Goal: Information Seeking & Learning: Learn about a topic

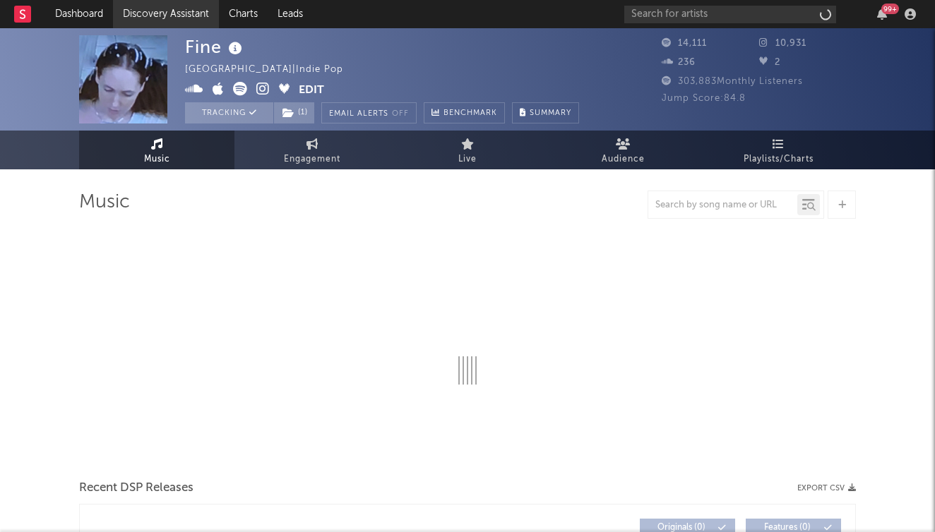
click at [172, 19] on link "Discovery Assistant" at bounding box center [166, 14] width 106 height 28
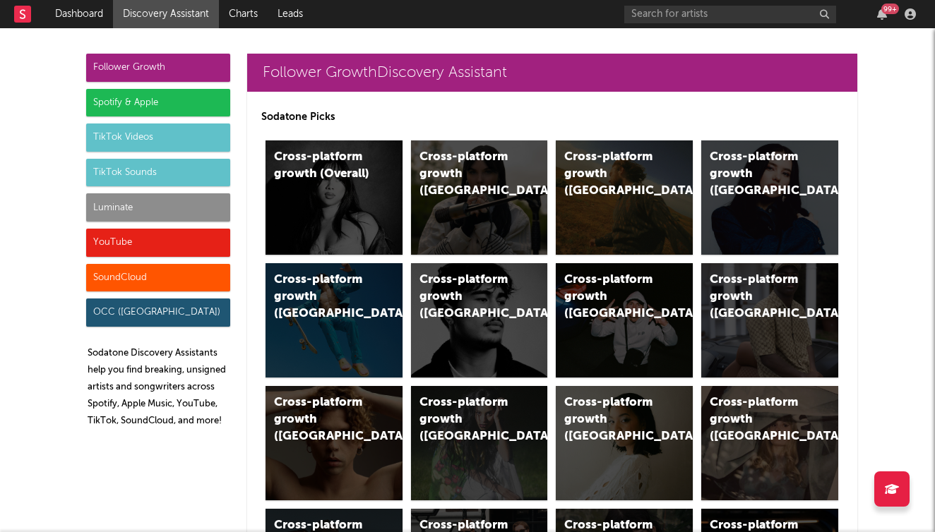
click at [176, 240] on div "YouTube" at bounding box center [158, 243] width 144 height 28
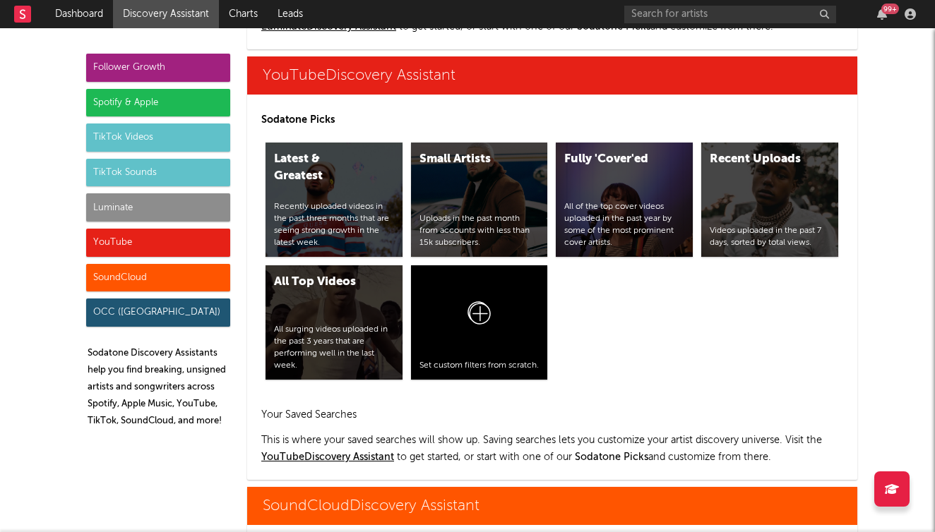
scroll to position [7935, 0]
click at [748, 183] on div "Recent Uploads Videos uploaded in the past 7 days, sorted by total views." at bounding box center [769, 200] width 137 height 114
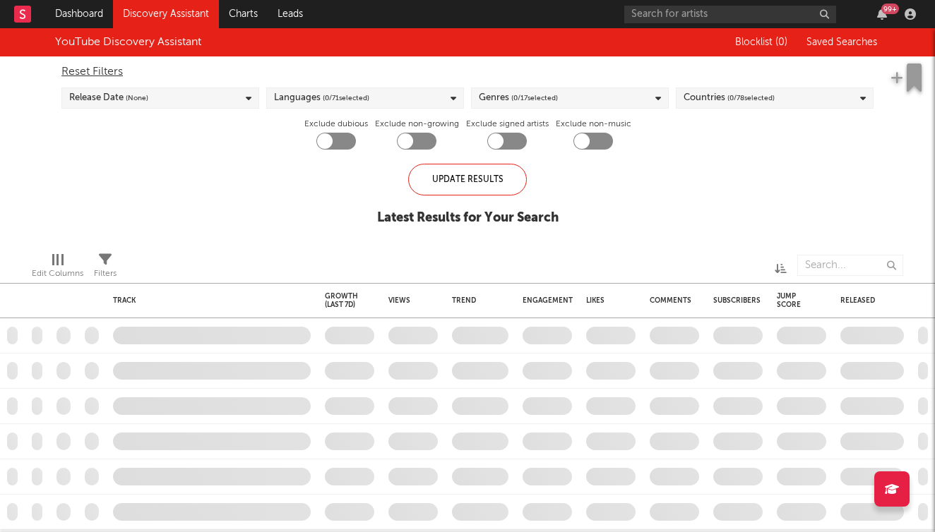
checkbox input "true"
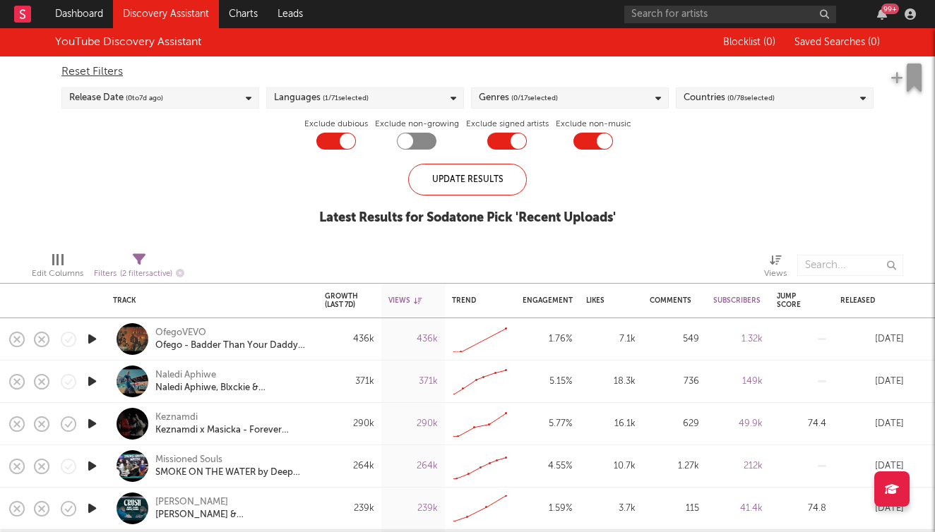
click at [97, 340] on icon "button" at bounding box center [92, 339] width 15 height 18
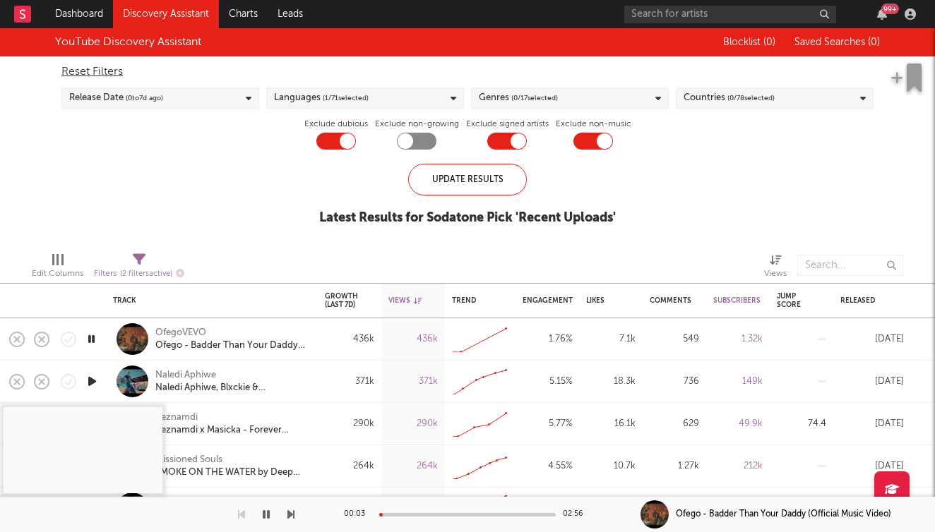
click at [412, 517] on div "00:03 02:56" at bounding box center [467, 514] width 247 height 35
click at [413, 515] on div at bounding box center [467, 515] width 176 height 4
click at [258, 513] on div at bounding box center [147, 514] width 294 height 35
click at [264, 509] on icon "button" at bounding box center [266, 514] width 7 height 11
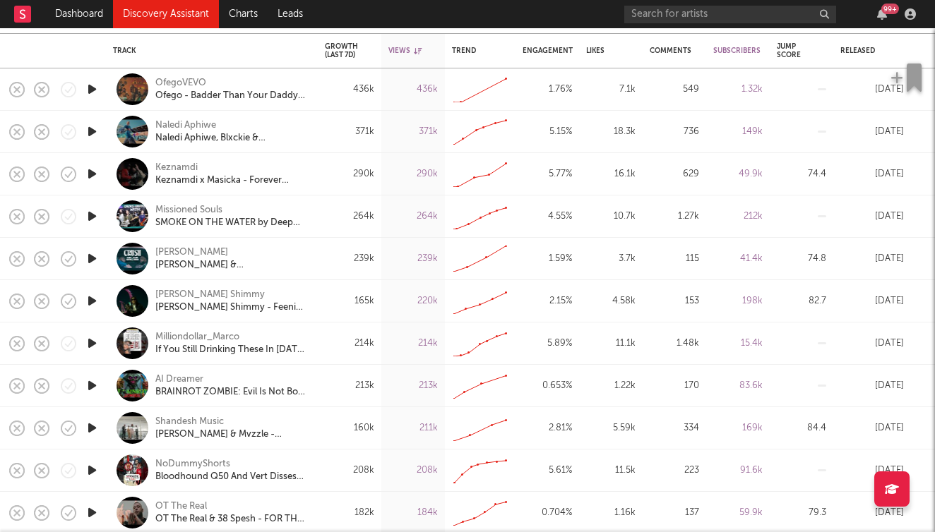
click at [85, 175] on icon "button" at bounding box center [92, 174] width 15 height 18
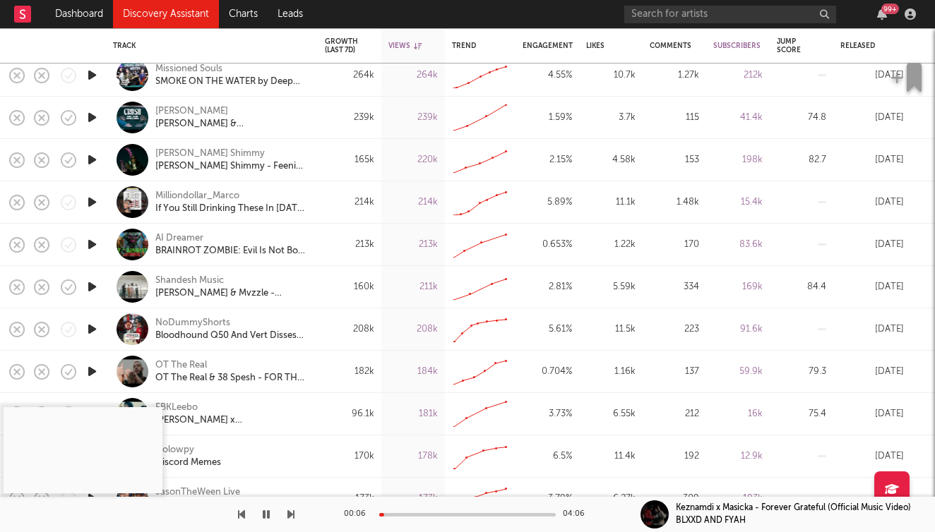
click at [435, 510] on div "00:06 04:06" at bounding box center [467, 514] width 247 height 35
click at [431, 513] on div at bounding box center [467, 515] width 176 height 4
click at [95, 288] on icon "button" at bounding box center [92, 287] width 15 height 18
click at [93, 329] on icon "button" at bounding box center [92, 329] width 15 height 18
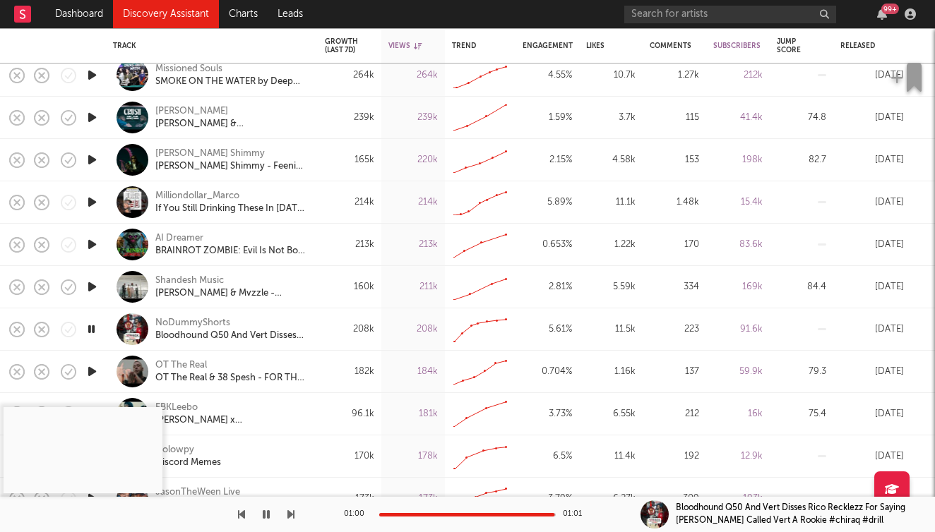
click at [93, 331] on icon "button" at bounding box center [91, 329] width 13 height 18
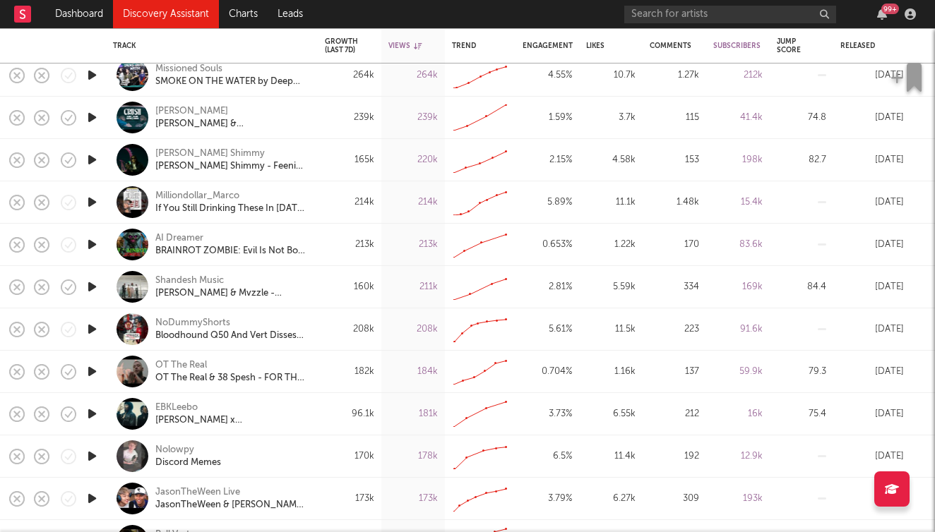
click at [88, 378] on icon "button" at bounding box center [92, 372] width 15 height 18
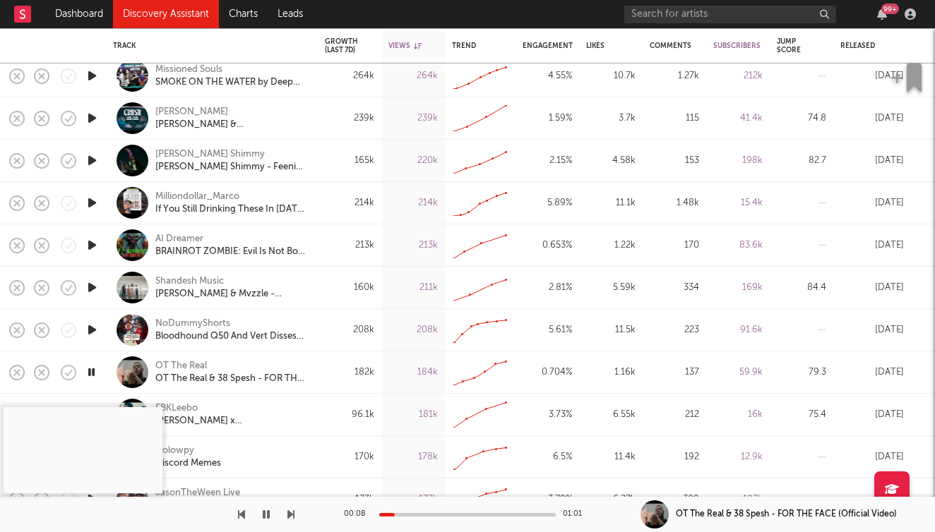
click at [91, 332] on icon "button" at bounding box center [92, 330] width 15 height 18
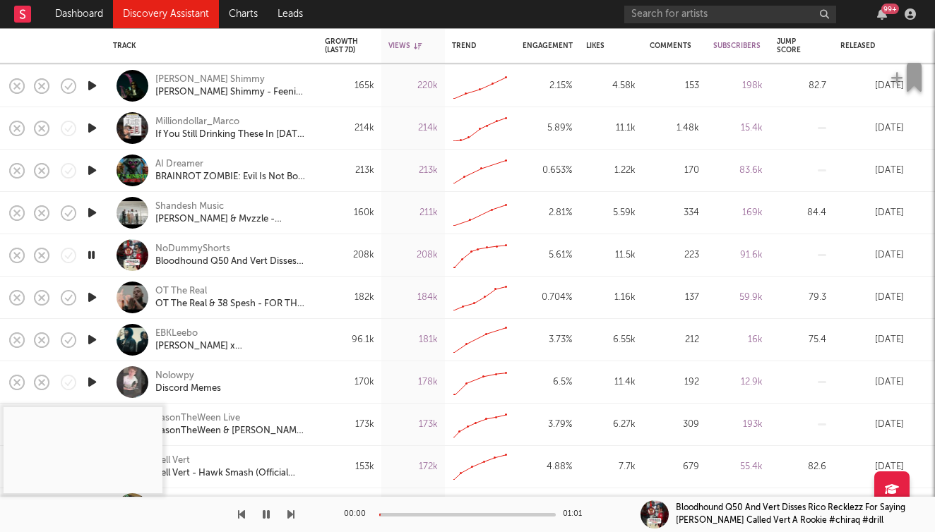
click at [93, 342] on icon "button" at bounding box center [92, 340] width 15 height 18
click at [417, 517] on div "00:01 02:43" at bounding box center [467, 514] width 247 height 35
click at [417, 514] on div at bounding box center [467, 515] width 176 height 4
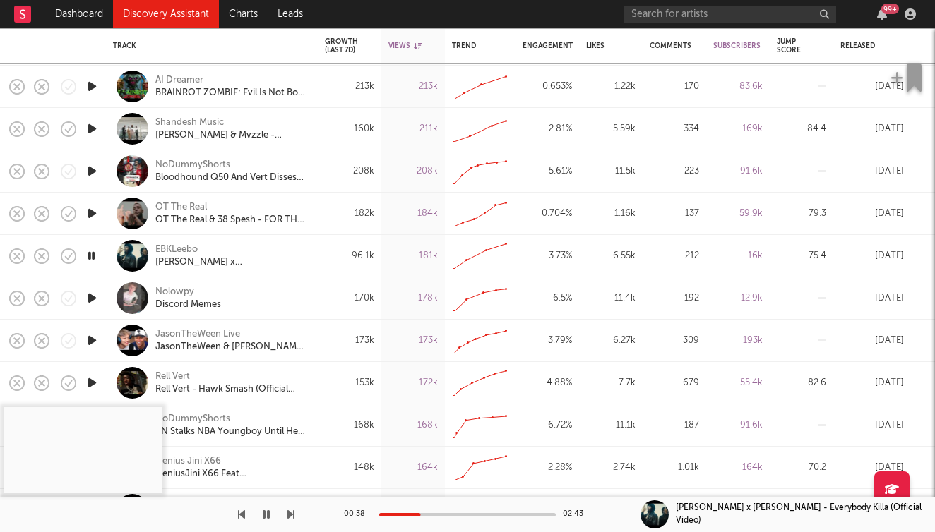
click at [94, 300] on icon "button" at bounding box center [92, 298] width 15 height 18
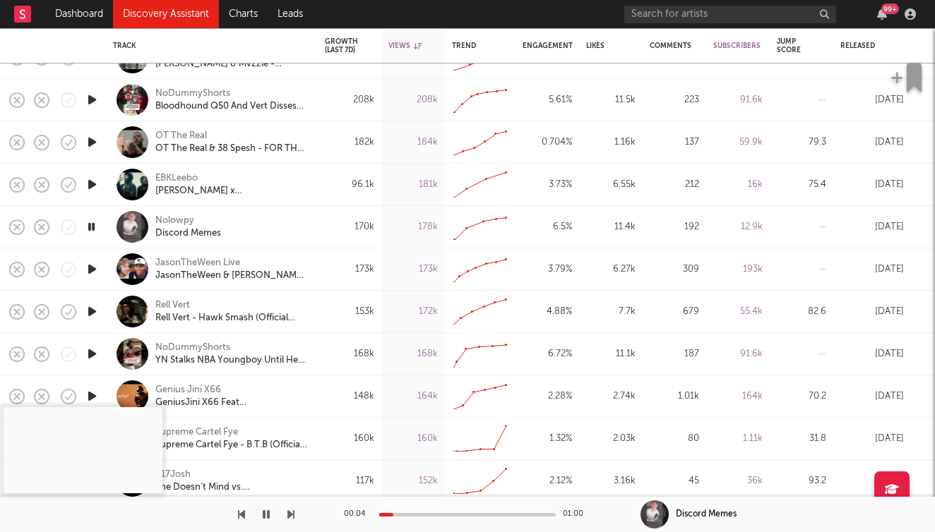
click at [93, 270] on icon "button" at bounding box center [92, 269] width 15 height 18
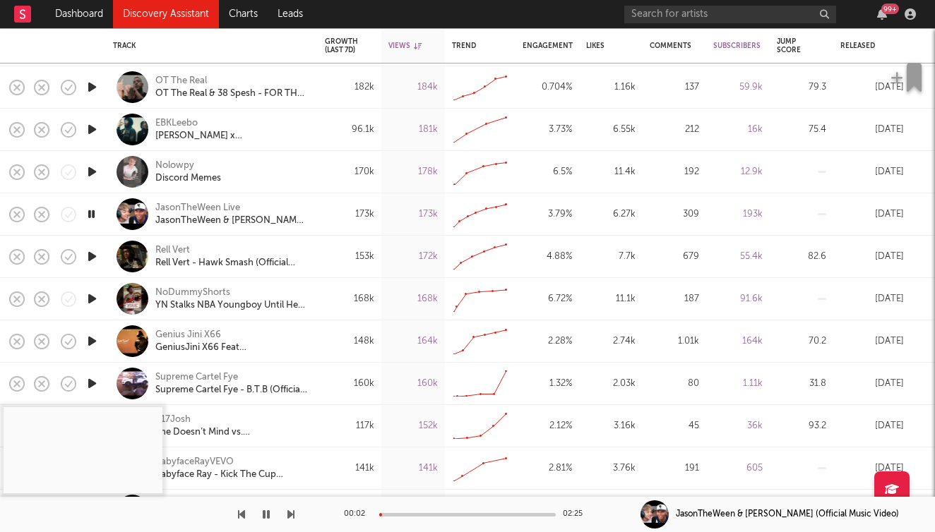
click at [91, 299] on icon "button" at bounding box center [92, 299] width 15 height 18
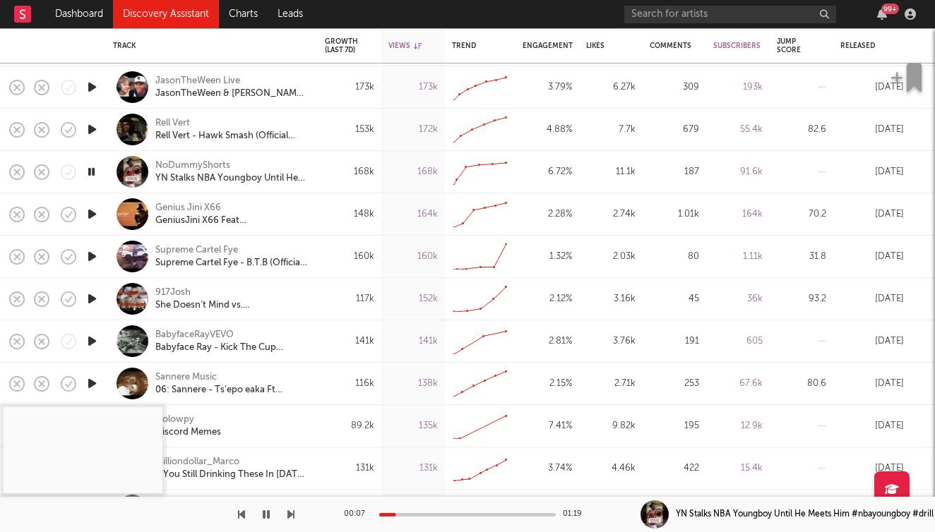
click at [90, 256] on icon "button" at bounding box center [92, 257] width 15 height 18
click at [95, 301] on icon "button" at bounding box center [92, 299] width 15 height 18
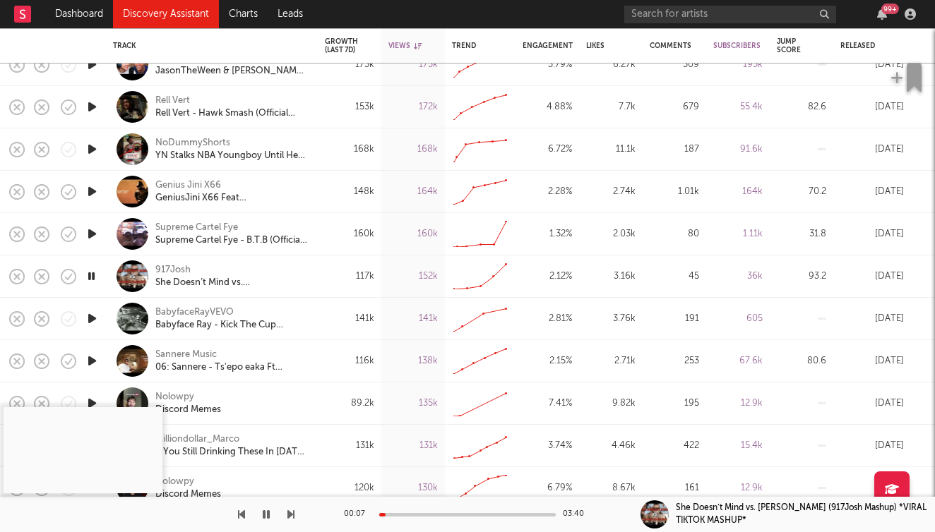
click at [95, 316] on icon "button" at bounding box center [92, 319] width 15 height 18
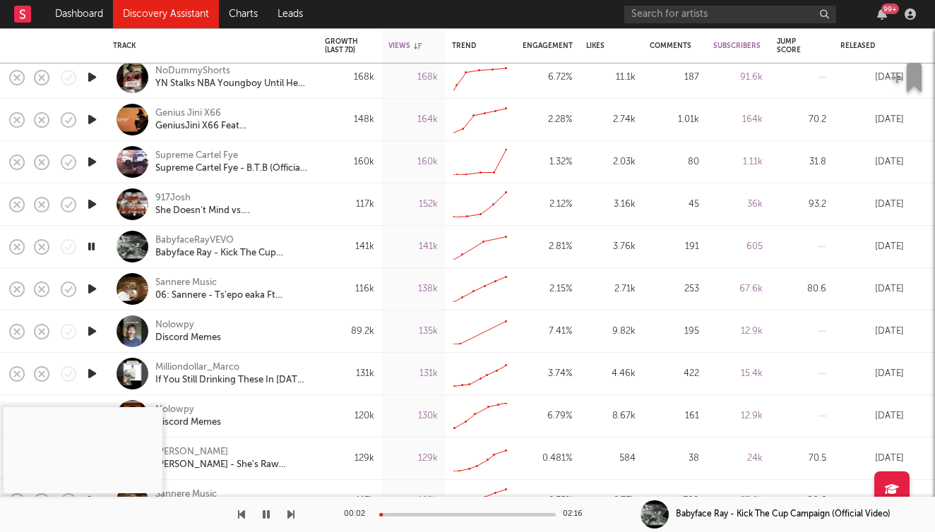
click at [95, 284] on icon "button" at bounding box center [92, 289] width 15 height 18
click at [405, 516] on div at bounding box center [467, 515] width 176 height 4
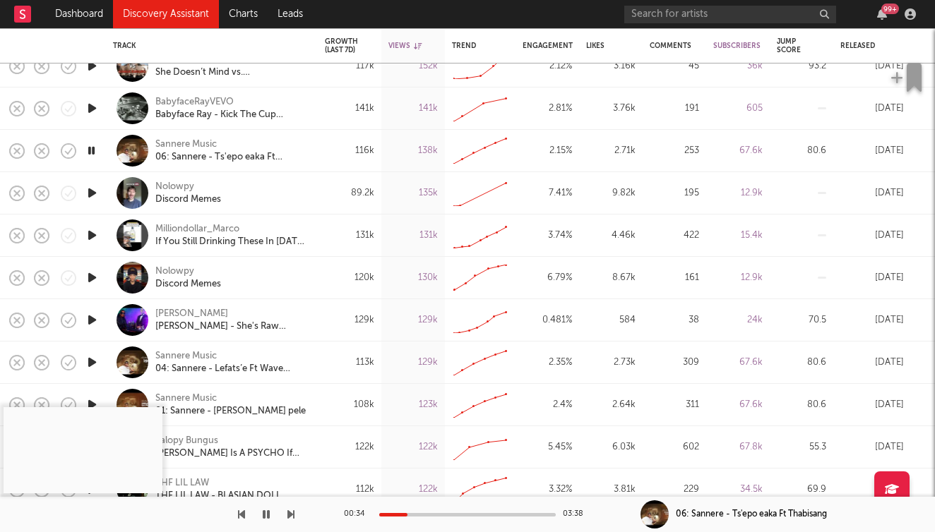
click at [91, 275] on icon "button" at bounding box center [92, 278] width 15 height 18
click at [89, 236] on icon "button" at bounding box center [92, 236] width 15 height 18
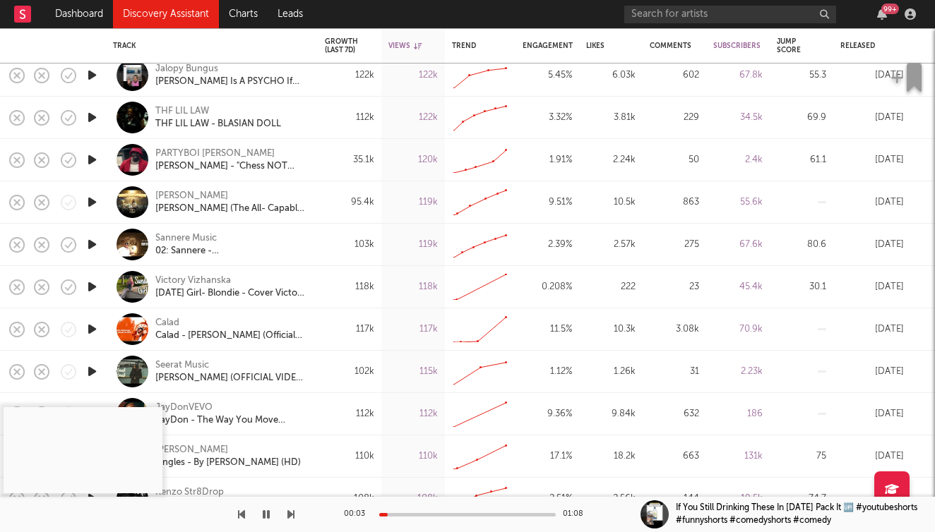
click at [97, 116] on icon "button" at bounding box center [92, 118] width 15 height 18
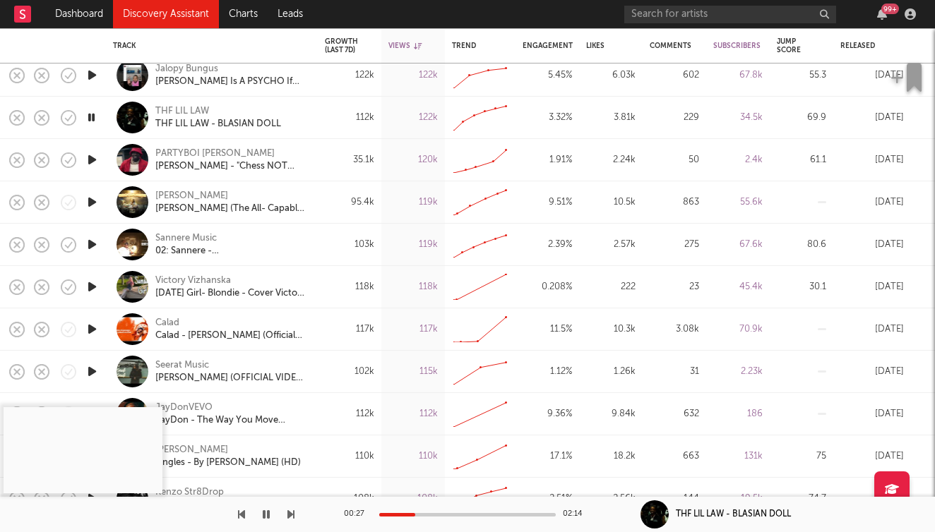
click at [415, 514] on div at bounding box center [467, 515] width 176 height 4
click at [92, 286] on icon "button" at bounding box center [92, 287] width 15 height 18
click at [92, 331] on icon "button" at bounding box center [92, 329] width 15 height 18
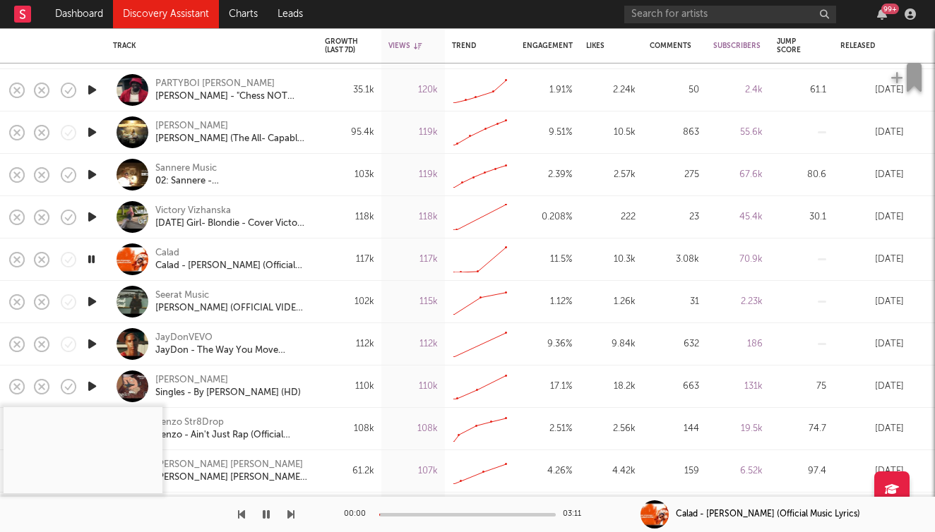
click at [88, 301] on icon "button" at bounding box center [92, 302] width 15 height 18
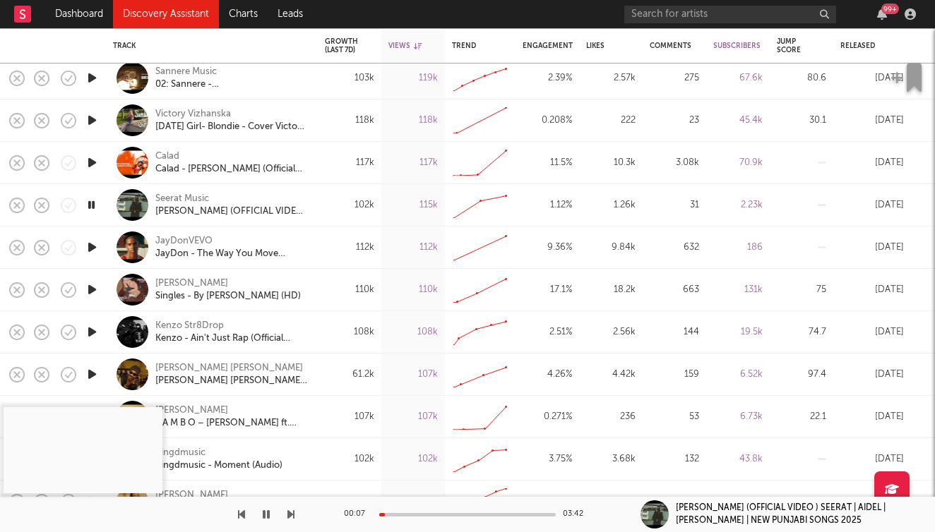
click at [95, 333] on icon "button" at bounding box center [92, 332] width 15 height 18
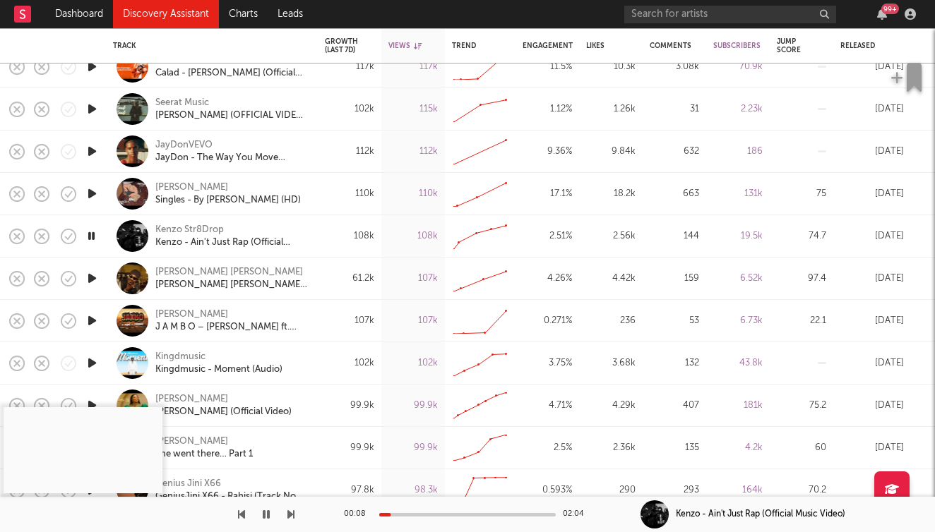
click at [421, 513] on div at bounding box center [467, 515] width 176 height 4
click at [94, 278] on icon "button" at bounding box center [92, 279] width 15 height 18
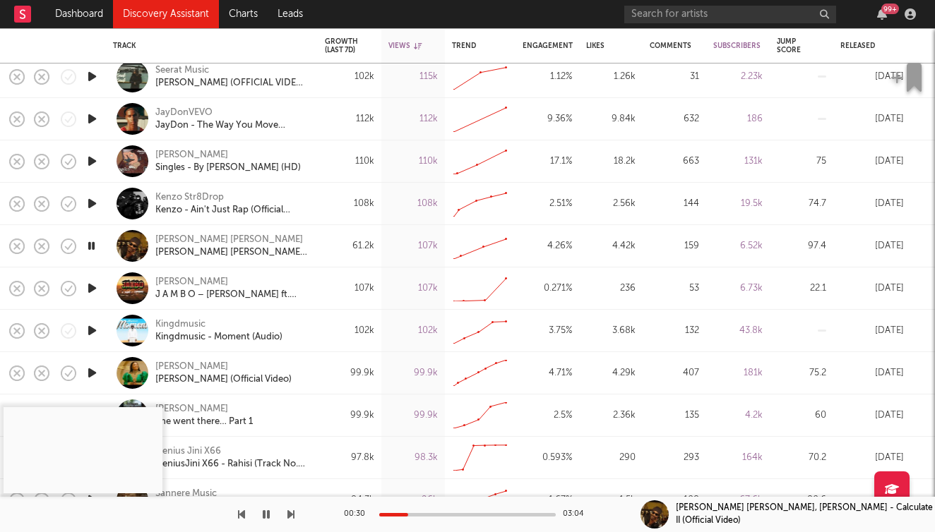
click at [408, 514] on div at bounding box center [467, 515] width 176 height 4
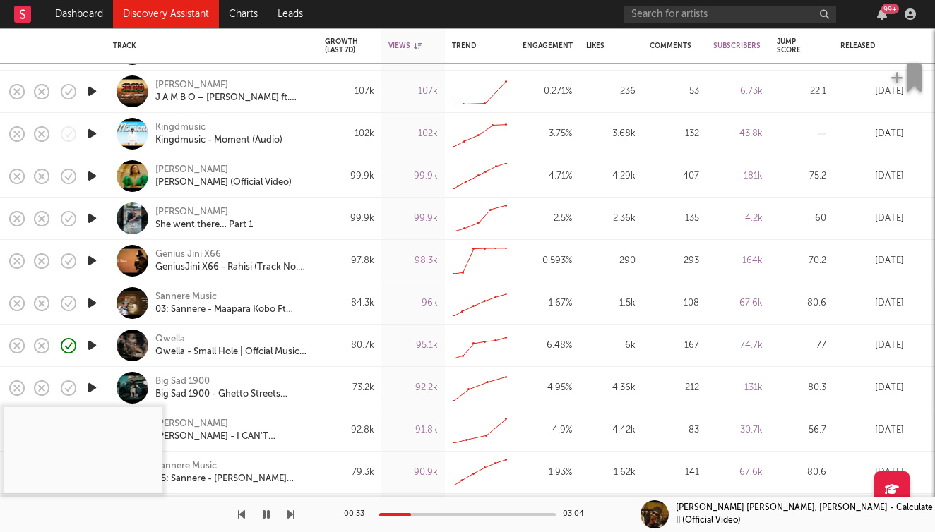
click at [90, 346] on icon "button" at bounding box center [92, 346] width 15 height 18
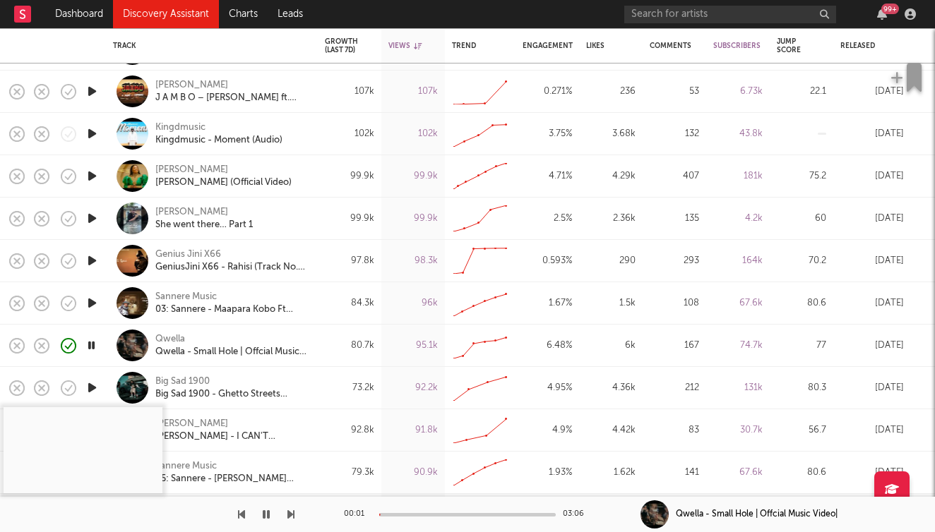
click at [400, 514] on div at bounding box center [467, 515] width 176 height 4
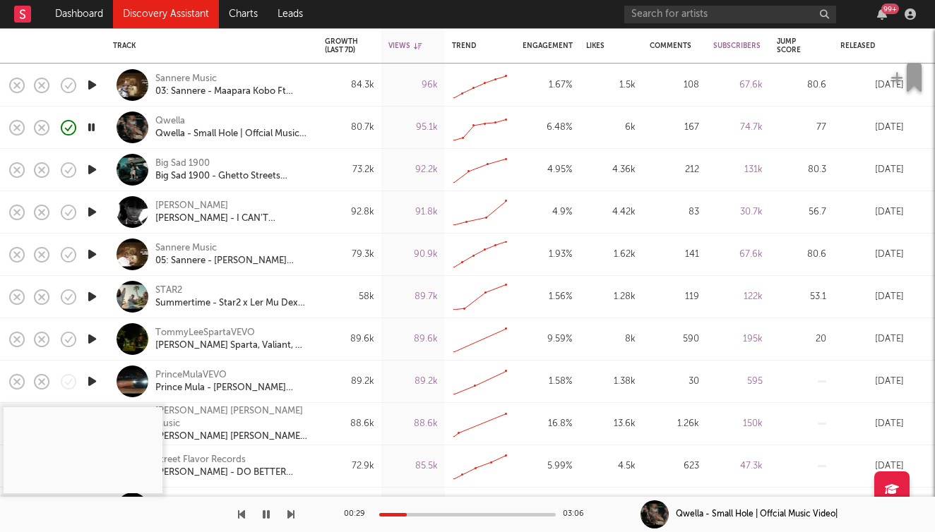
click at [92, 299] on icon "button" at bounding box center [92, 297] width 15 height 18
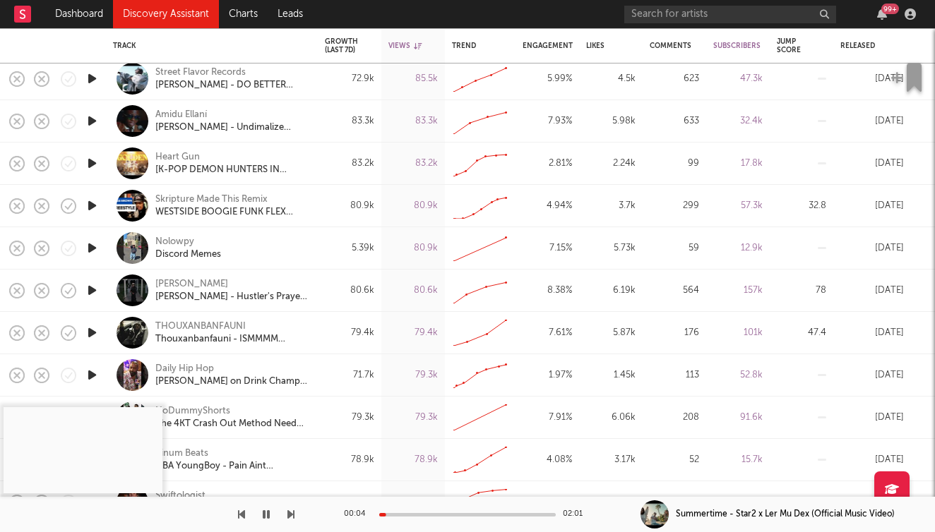
click at [92, 294] on icon "button" at bounding box center [92, 291] width 15 height 18
click at [414, 515] on div at bounding box center [467, 515] width 176 height 4
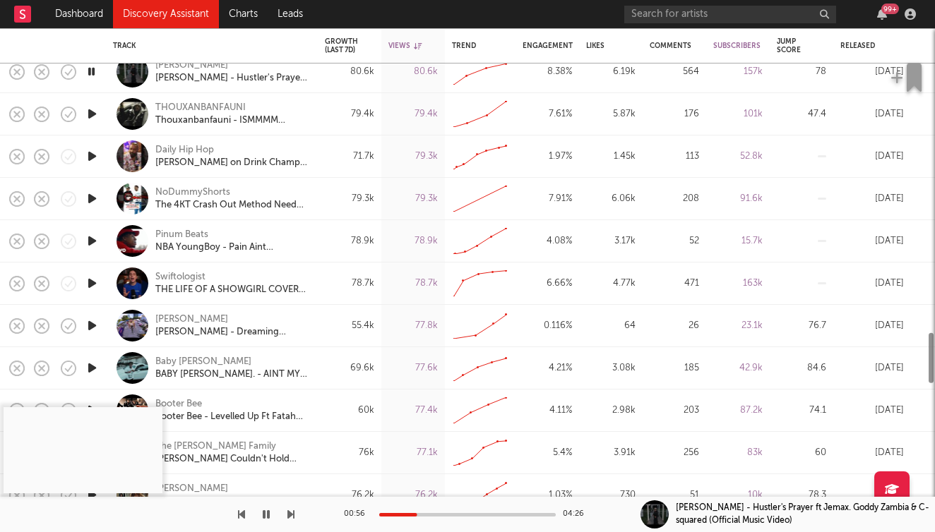
click at [95, 322] on icon "button" at bounding box center [92, 326] width 15 height 18
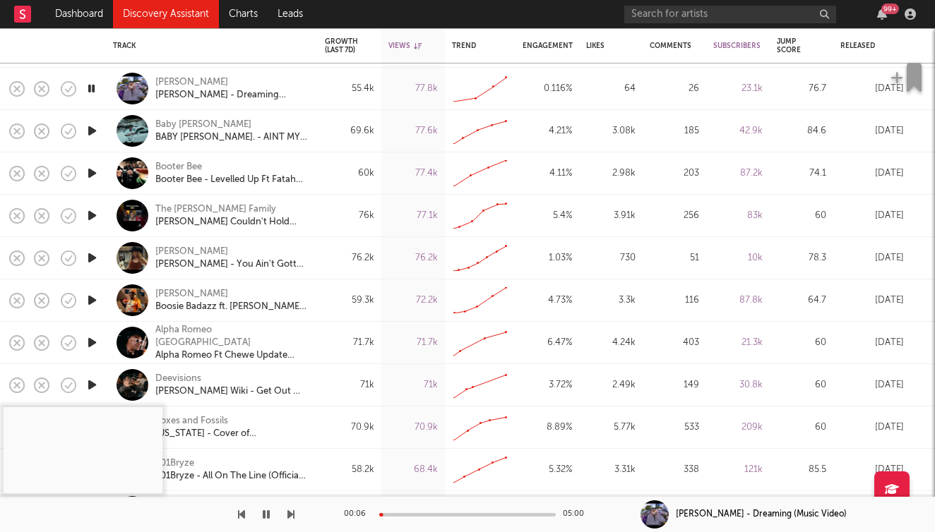
click at [91, 172] on icon "button" at bounding box center [92, 173] width 15 height 18
click at [92, 216] on icon "button" at bounding box center [92, 216] width 15 height 18
click at [89, 258] on icon "button" at bounding box center [92, 258] width 15 height 18
click at [93, 299] on icon "button" at bounding box center [92, 301] width 15 height 18
click at [97, 249] on icon "button" at bounding box center [92, 258] width 15 height 18
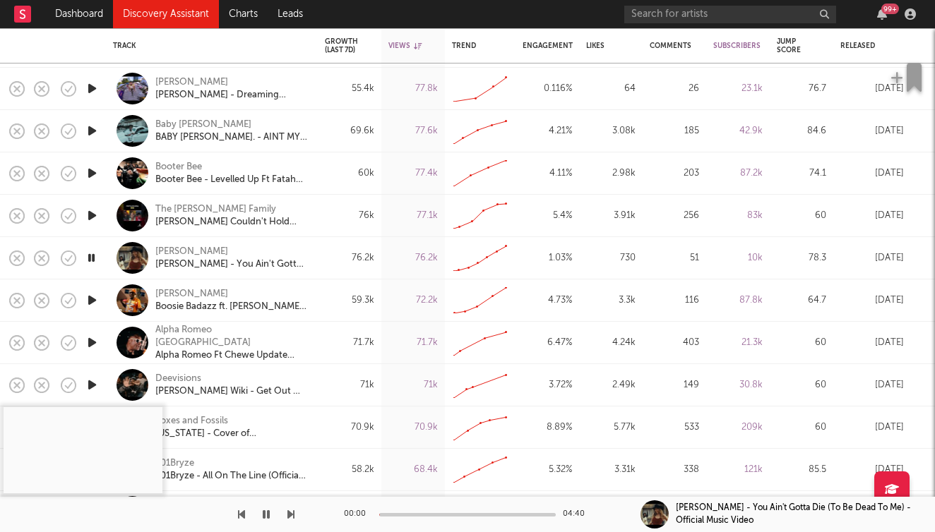
click at [400, 517] on div "00:00 04:40" at bounding box center [467, 514] width 247 height 35
click at [401, 517] on div "00:01 04:40" at bounding box center [467, 514] width 247 height 35
click at [404, 514] on div at bounding box center [467, 515] width 176 height 4
click at [428, 513] on div at bounding box center [467, 515] width 176 height 4
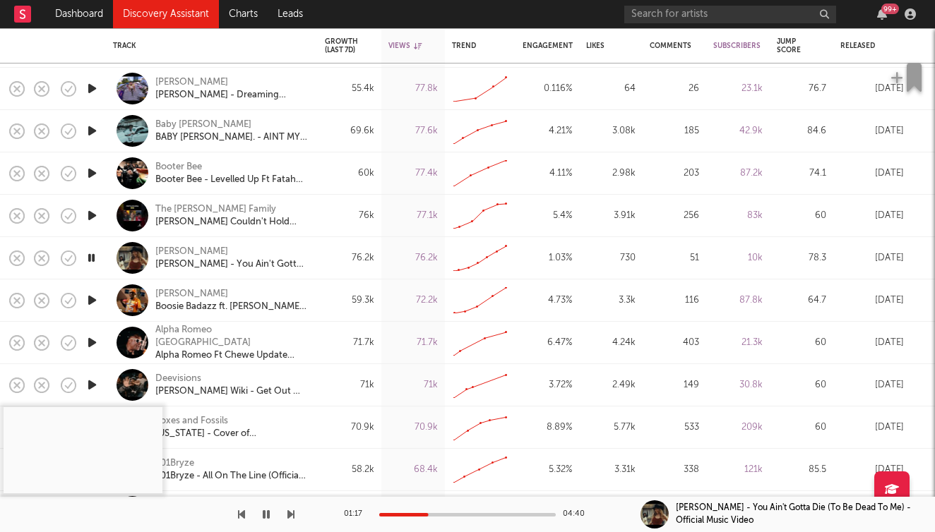
click at [292, 517] on icon "button" at bounding box center [290, 514] width 7 height 11
click at [296, 518] on div "00:04 05:06 Alpha Romeo Ft Chewe Update 2(Official Visualizer)" at bounding box center [467, 514] width 935 height 35
click at [291, 518] on icon "button" at bounding box center [290, 514] width 7 height 11
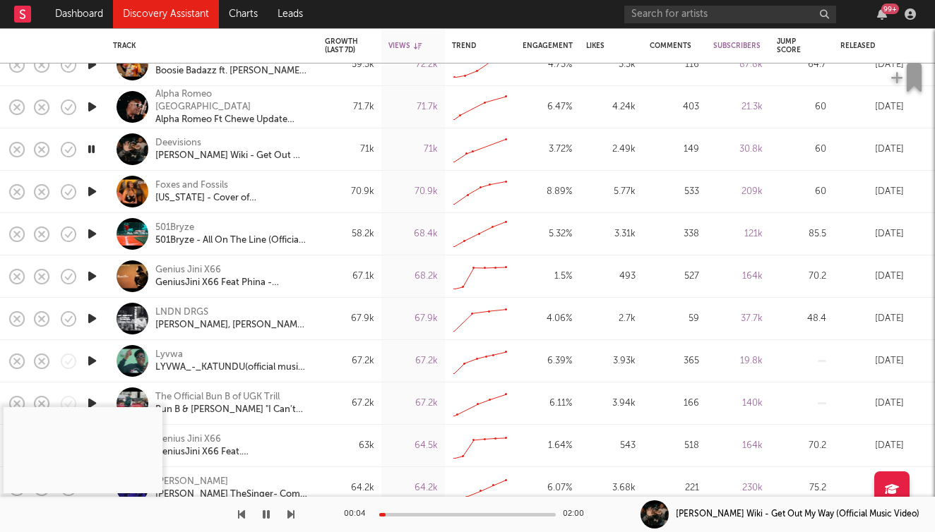
click at [421, 515] on div at bounding box center [467, 515] width 176 height 4
click at [180, 143] on div "Deevisions" at bounding box center [178, 143] width 46 height 13
click at [291, 515] on icon "button" at bounding box center [290, 514] width 7 height 11
click at [411, 516] on div at bounding box center [467, 515] width 176 height 4
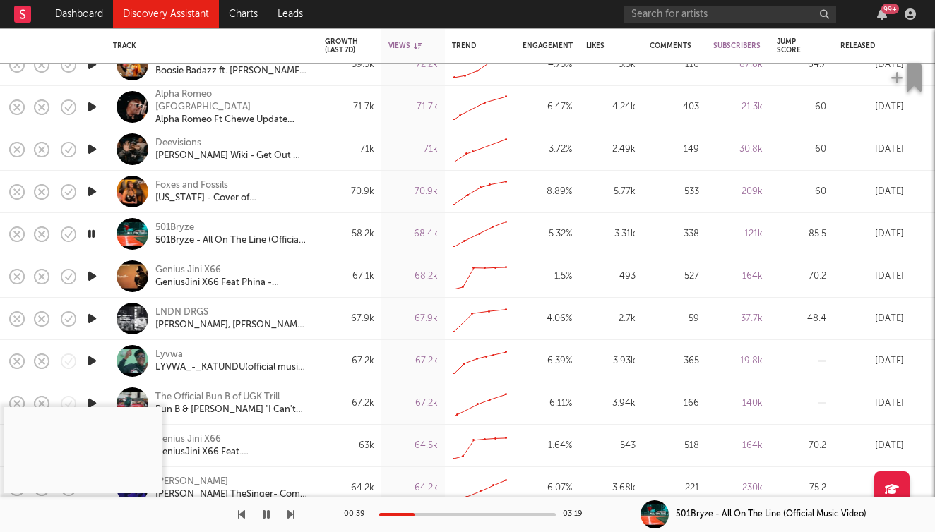
click at [294, 515] on icon "button" at bounding box center [290, 514] width 7 height 11
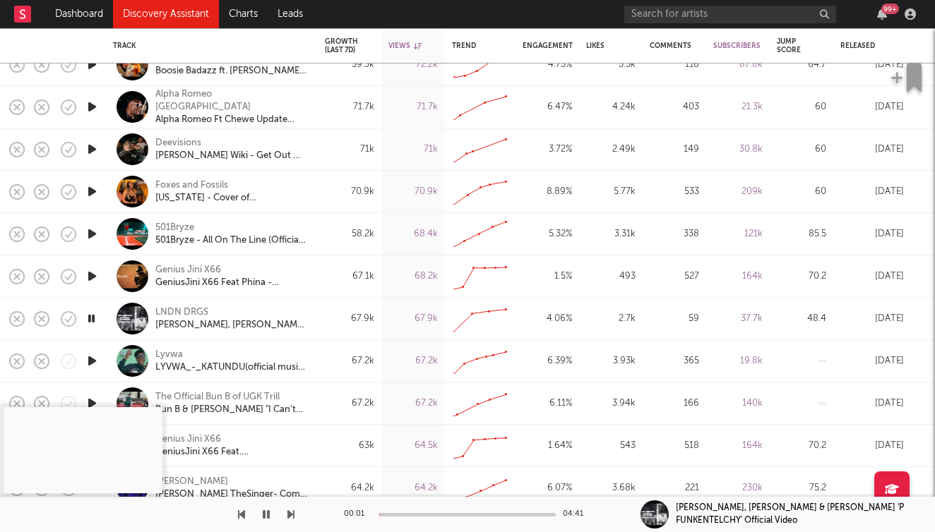
click at [294, 515] on icon "button" at bounding box center [290, 514] width 7 height 11
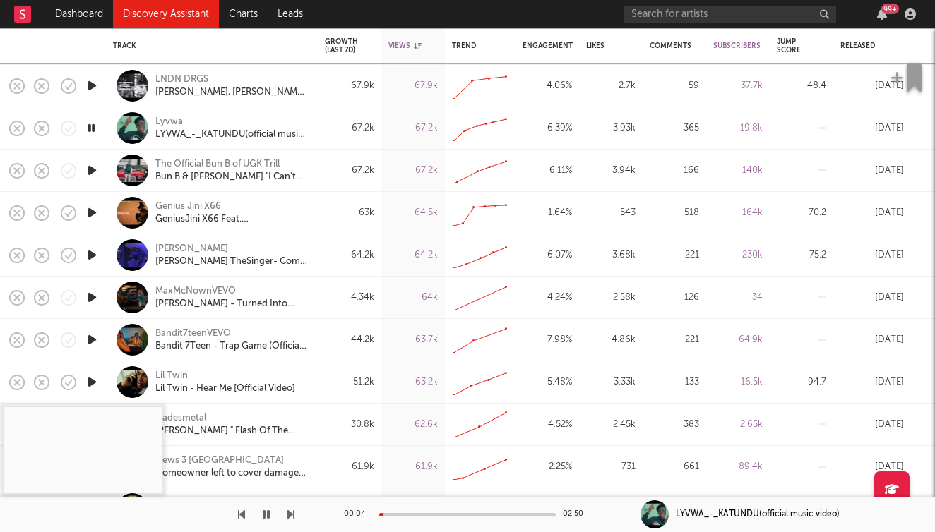
click at [294, 511] on div "00:04 02:50 LYVWA_-_KATUNDU(official music video)" at bounding box center [467, 514] width 935 height 35
click at [291, 516] on icon "button" at bounding box center [290, 514] width 7 height 11
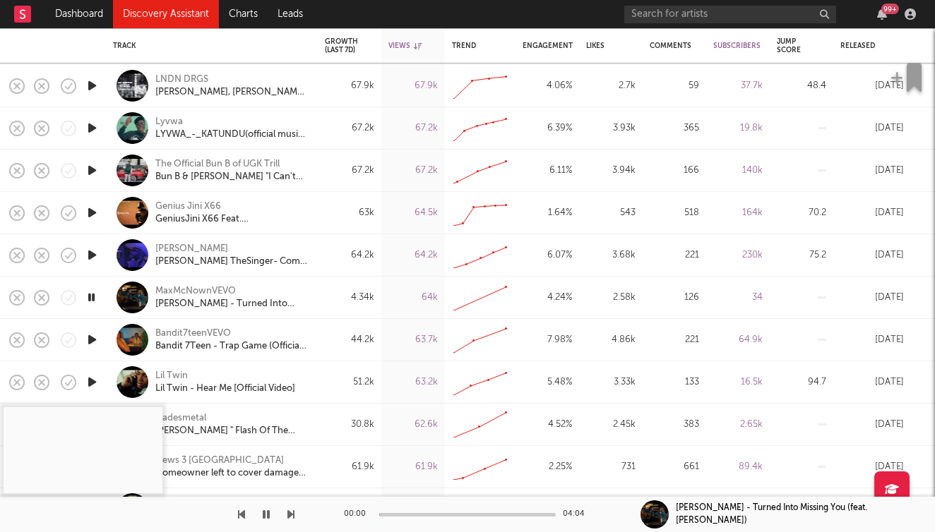
click at [291, 516] on icon "button" at bounding box center [290, 514] width 7 height 11
click at [290, 515] on icon "button" at bounding box center [290, 514] width 7 height 11
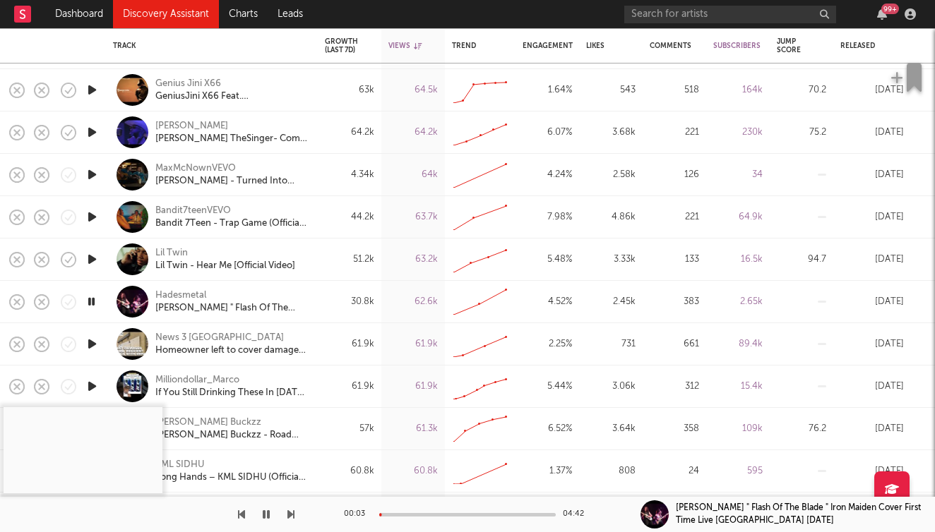
click at [291, 512] on icon "button" at bounding box center [290, 514] width 7 height 11
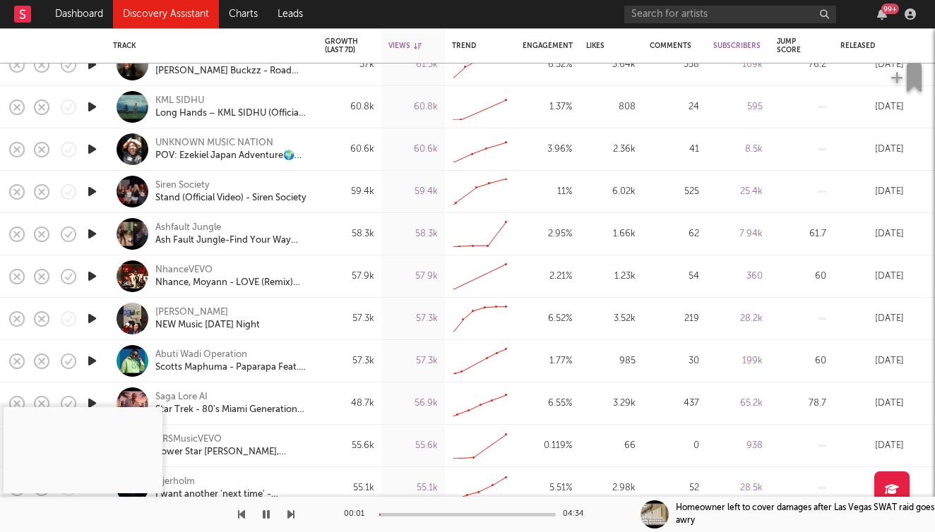
click at [292, 513] on icon "button" at bounding box center [290, 514] width 7 height 11
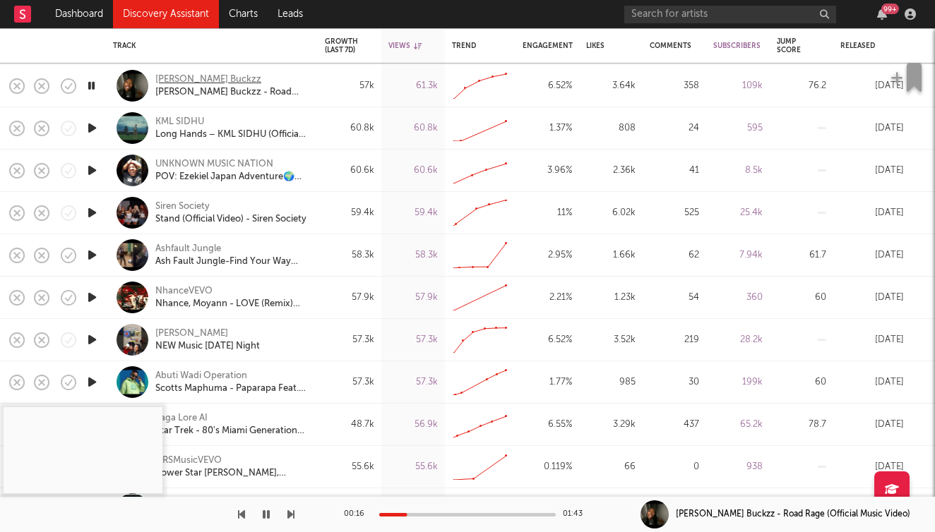
click at [180, 83] on div "Mello Buckzz" at bounding box center [208, 79] width 106 height 13
click at [288, 515] on icon "button" at bounding box center [290, 514] width 7 height 11
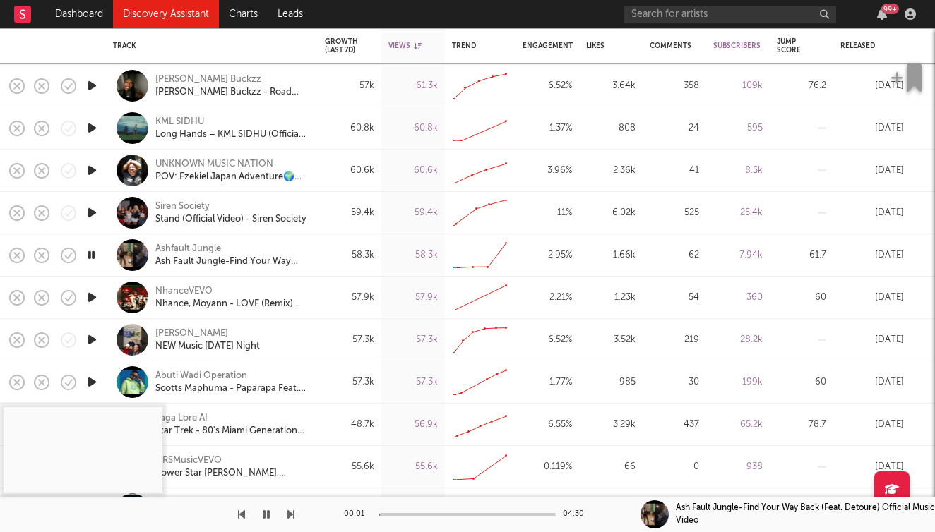
click at [288, 515] on icon "button" at bounding box center [290, 514] width 7 height 11
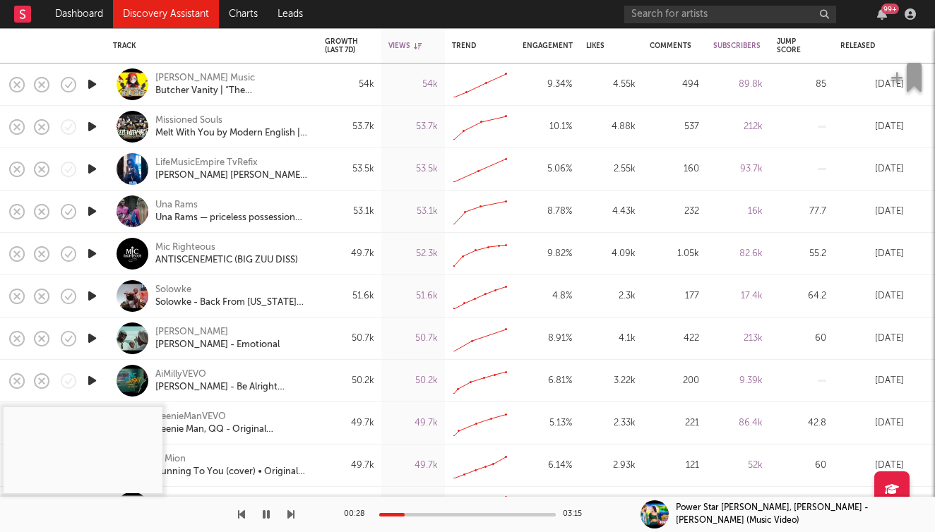
click at [289, 509] on icon "button" at bounding box center [290, 514] width 7 height 11
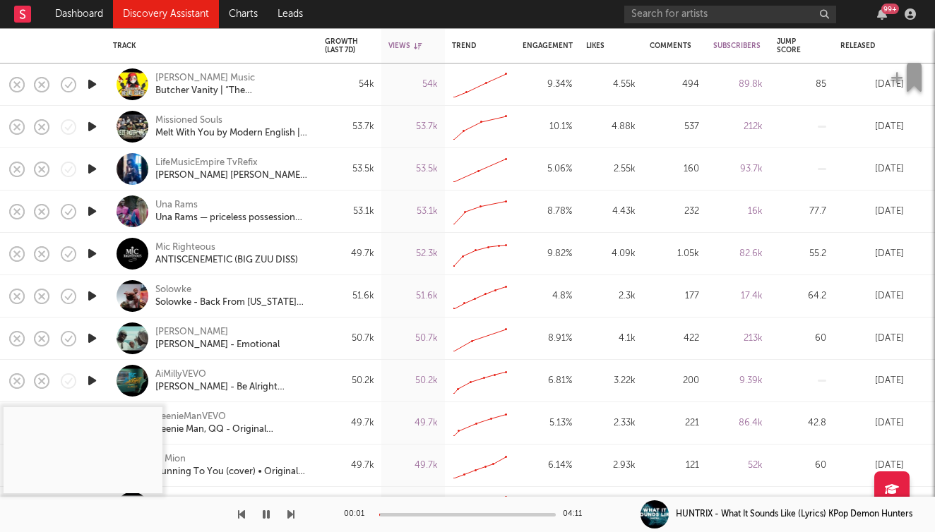
click at [289, 508] on button "button" at bounding box center [290, 514] width 7 height 35
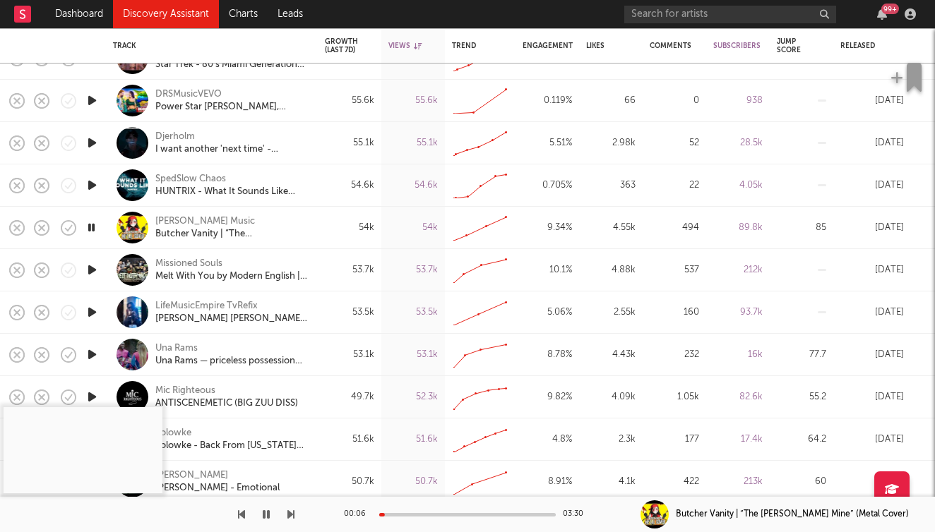
click at [294, 514] on icon "button" at bounding box center [290, 514] width 7 height 11
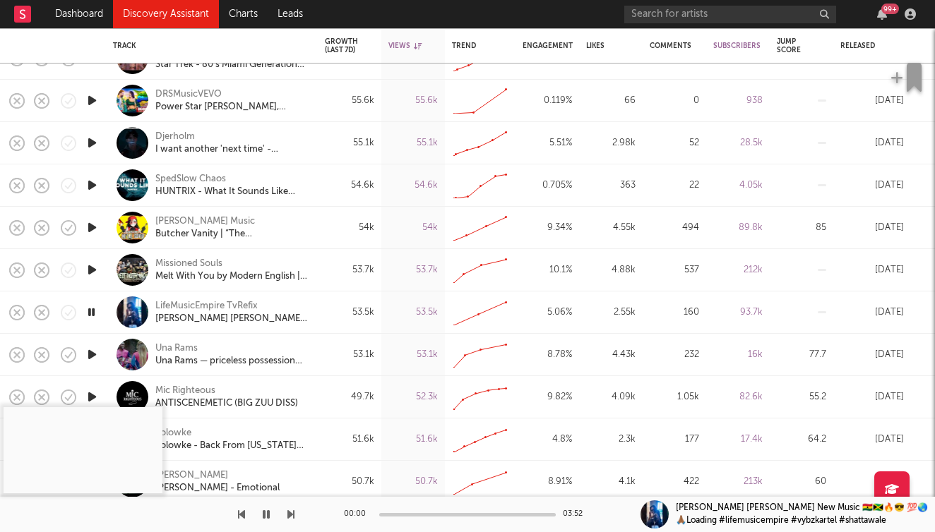
click at [294, 514] on icon "button" at bounding box center [290, 514] width 7 height 11
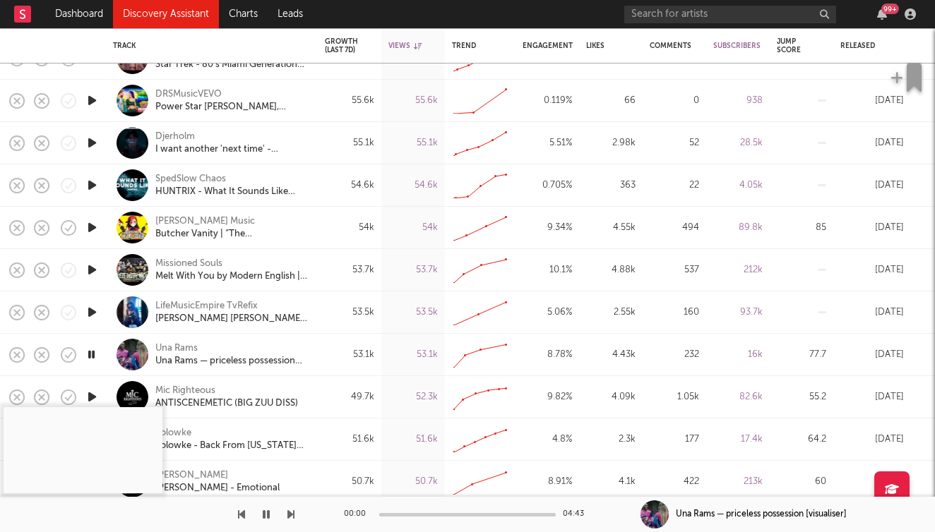
click at [294, 514] on icon "button" at bounding box center [290, 514] width 7 height 11
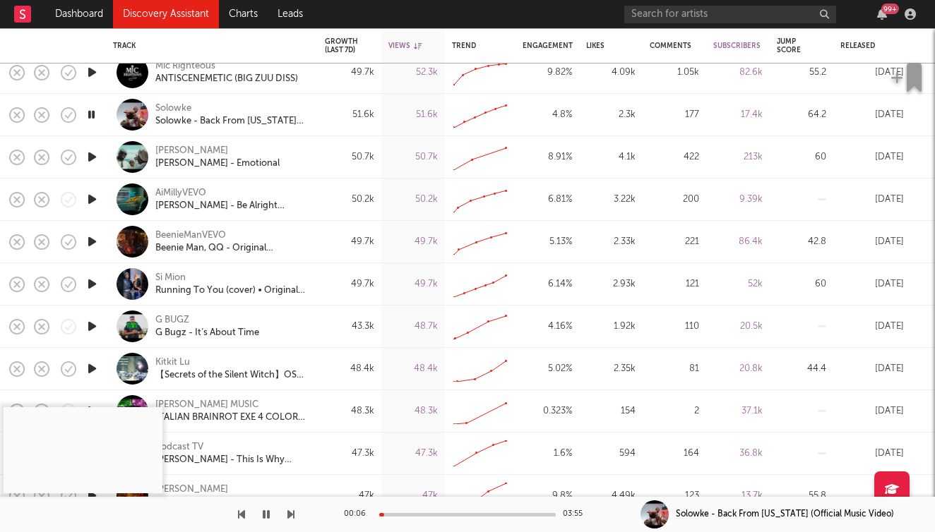
click at [407, 514] on div at bounding box center [467, 515] width 176 height 4
click at [180, 108] on div "Solowke" at bounding box center [173, 108] width 36 height 13
click at [288, 510] on icon "button" at bounding box center [290, 514] width 7 height 11
click at [287, 510] on icon "button" at bounding box center [290, 514] width 7 height 11
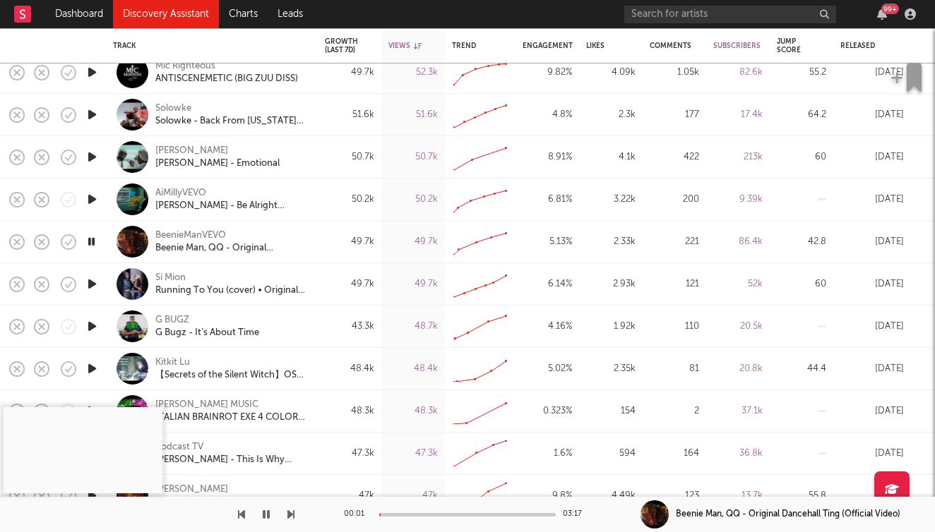
click at [287, 510] on icon "button" at bounding box center [290, 514] width 7 height 11
click at [404, 513] on div at bounding box center [467, 515] width 176 height 4
click at [288, 508] on button "button" at bounding box center [290, 514] width 7 height 35
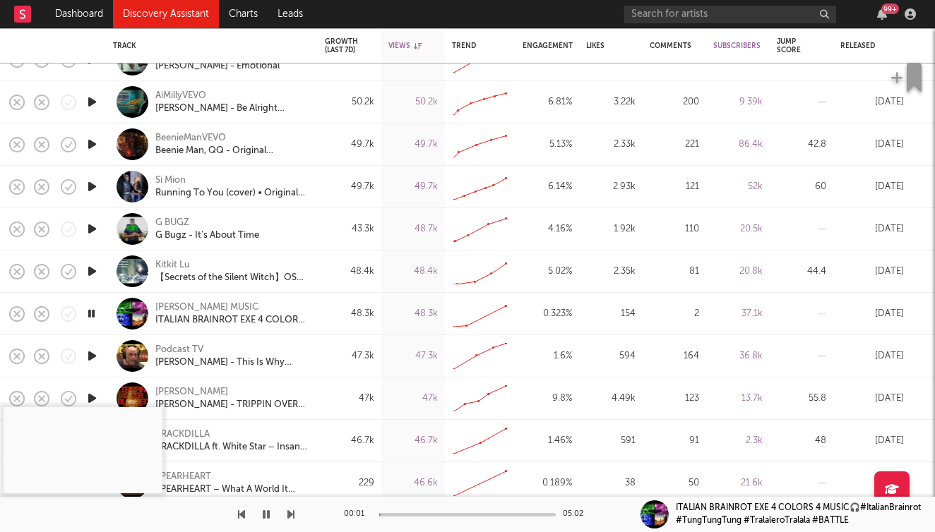
click at [291, 514] on icon "button" at bounding box center [290, 514] width 7 height 11
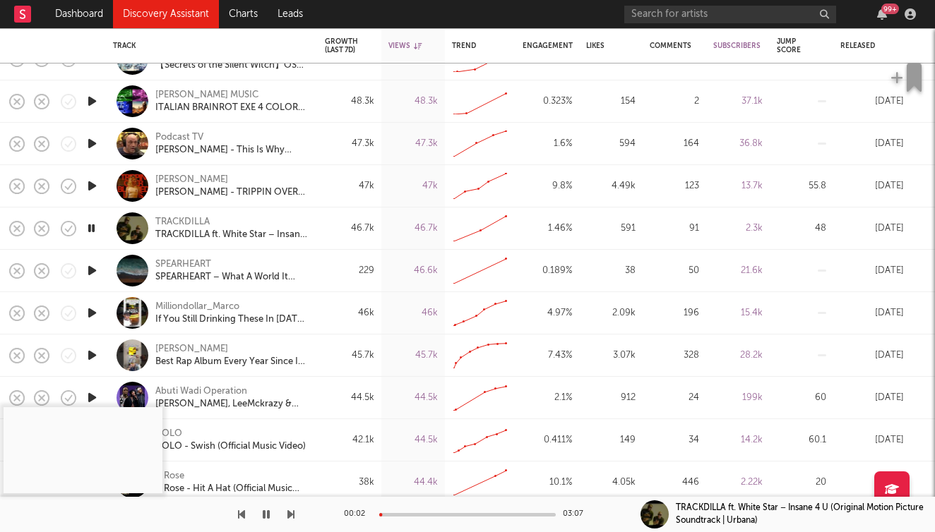
click at [402, 515] on div at bounding box center [467, 515] width 176 height 4
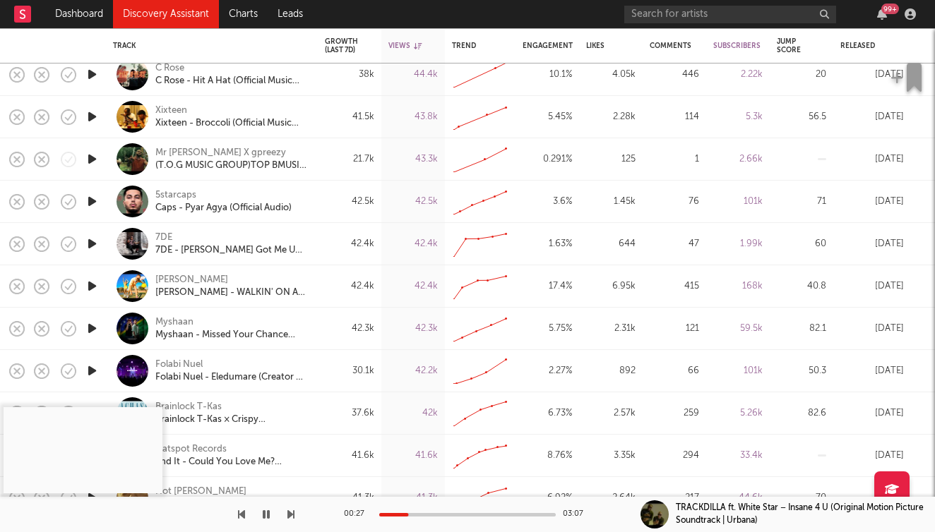
click at [93, 244] on icon "button" at bounding box center [92, 244] width 15 height 18
click at [92, 239] on icon "button" at bounding box center [91, 244] width 13 height 18
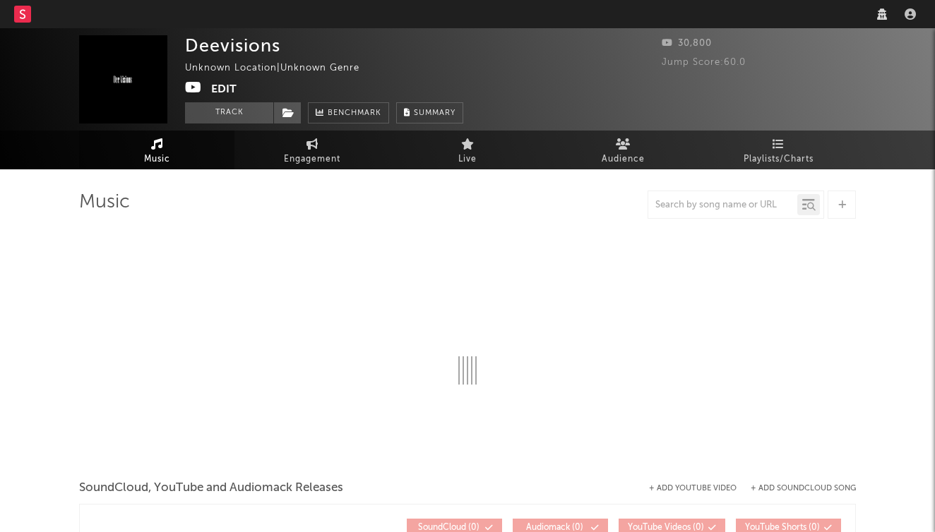
select select "1w"
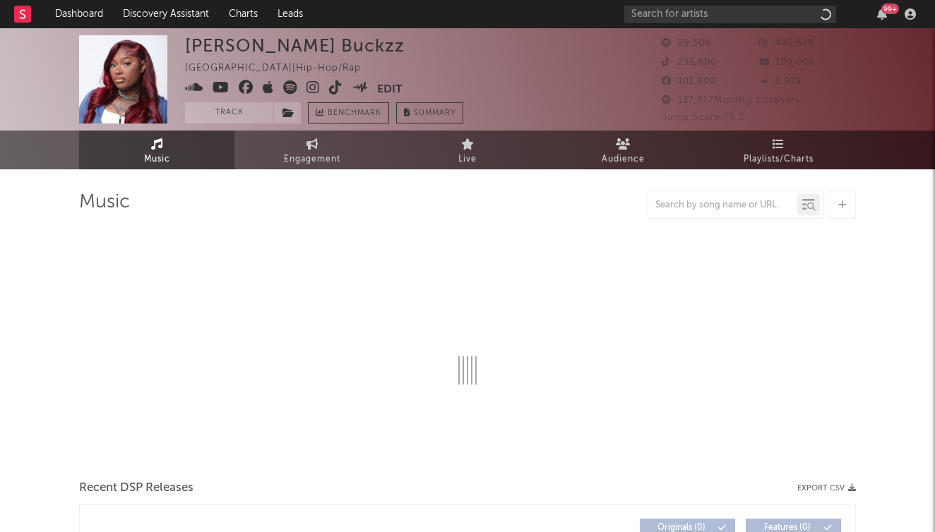
select select "6m"
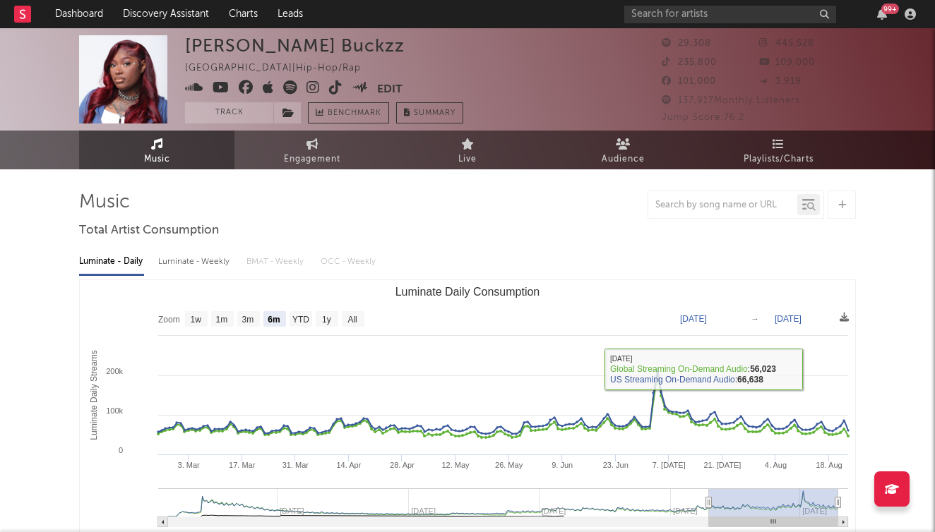
click at [228, 263] on div "Luminate - Weekly" at bounding box center [195, 262] width 74 height 24
select select "6m"
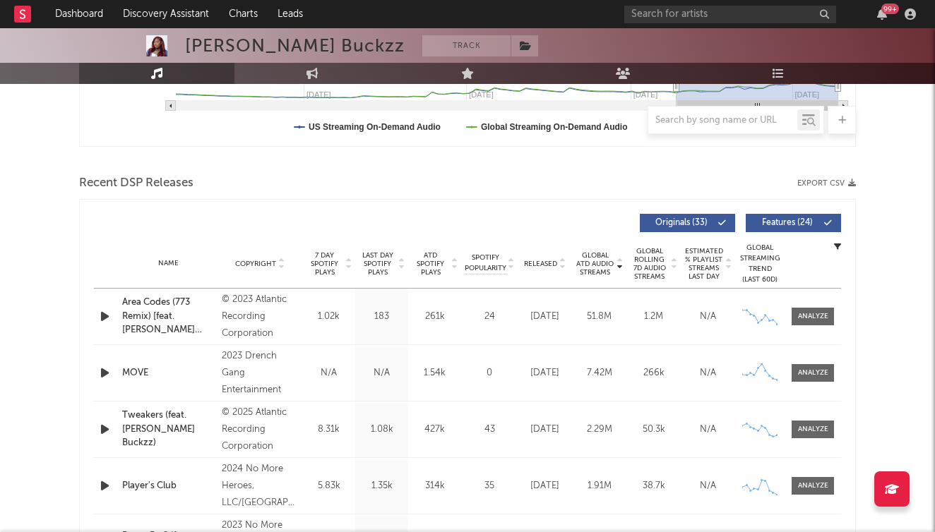
scroll to position [428, 0]
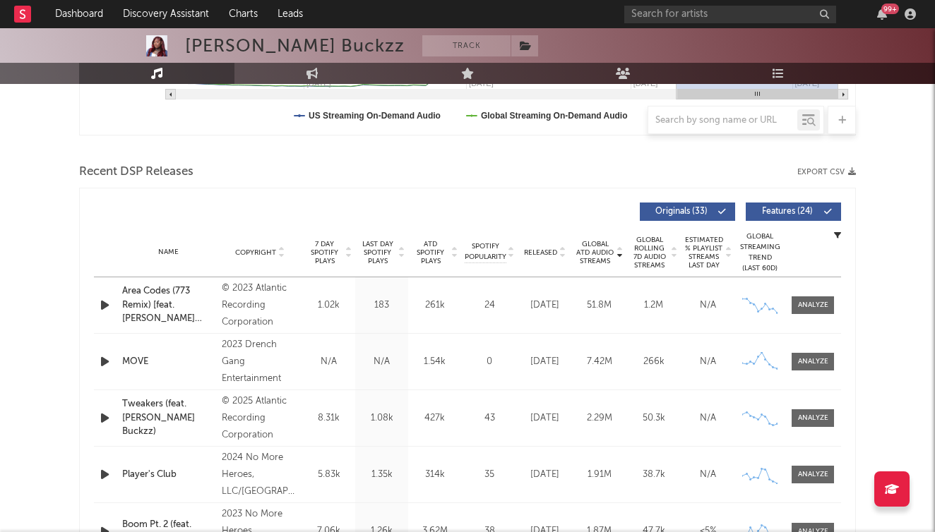
click at [560, 256] on icon at bounding box center [561, 256] width 7 height 6
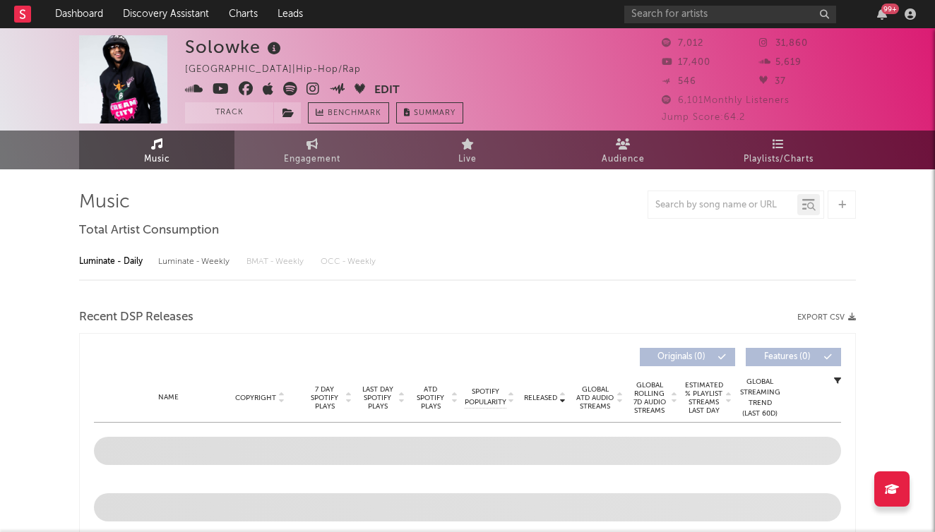
select select "6m"
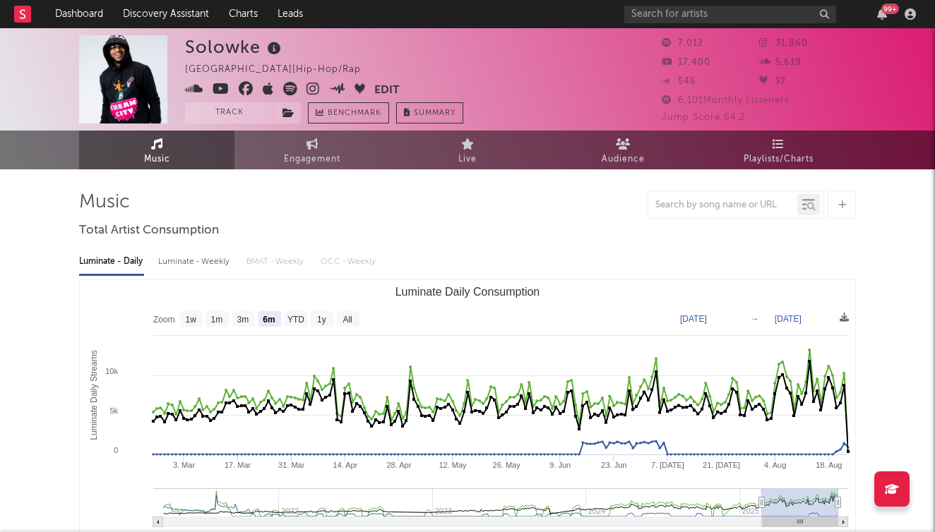
click at [218, 268] on div "Luminate - Weekly" at bounding box center [195, 262] width 74 height 24
select select "6m"
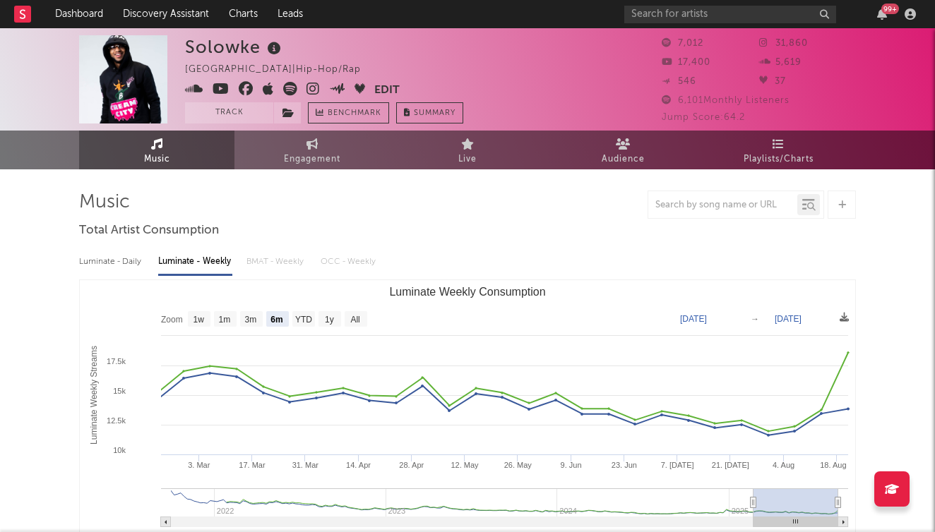
click at [311, 82] on icon at bounding box center [312, 89] width 13 height 14
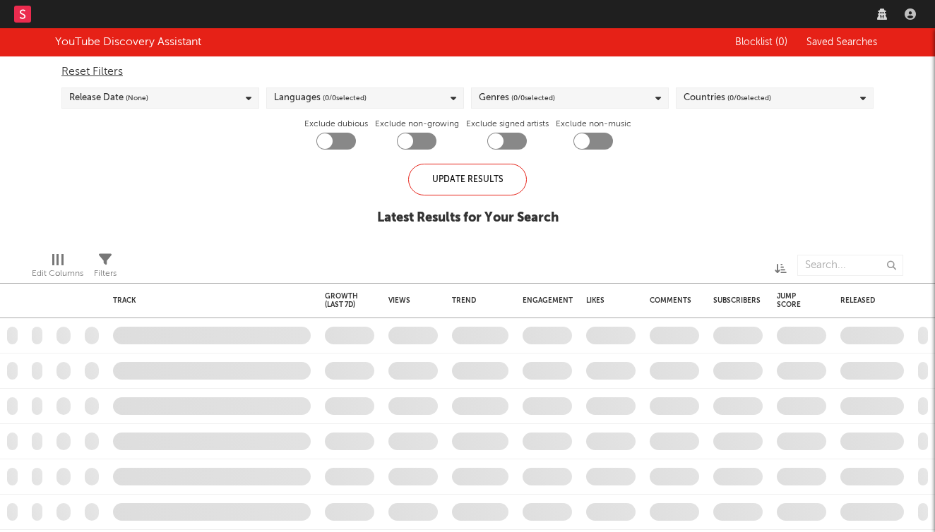
click at [750, 94] on span "( 0 / 0 selected)" at bounding box center [749, 98] width 44 height 17
checkbox input "true"
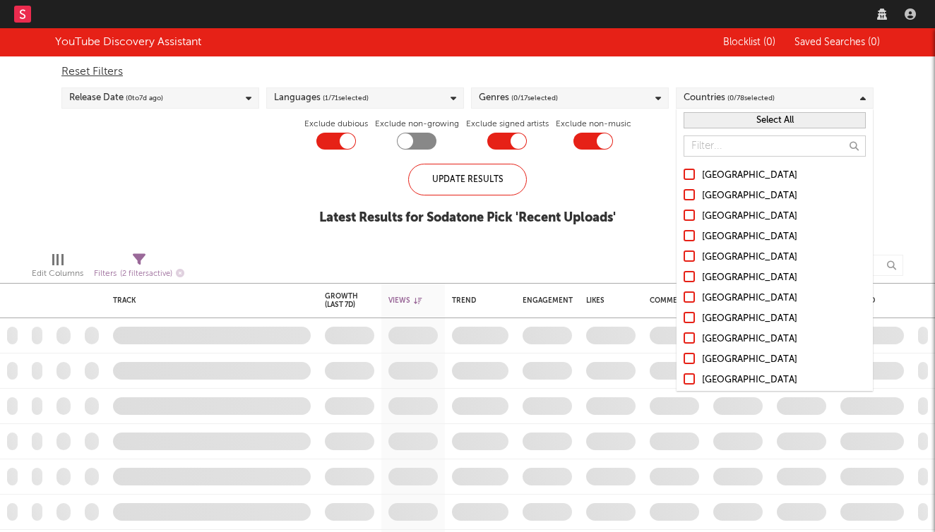
click at [871, 26] on div at bounding box center [895, 14] width 49 height 28
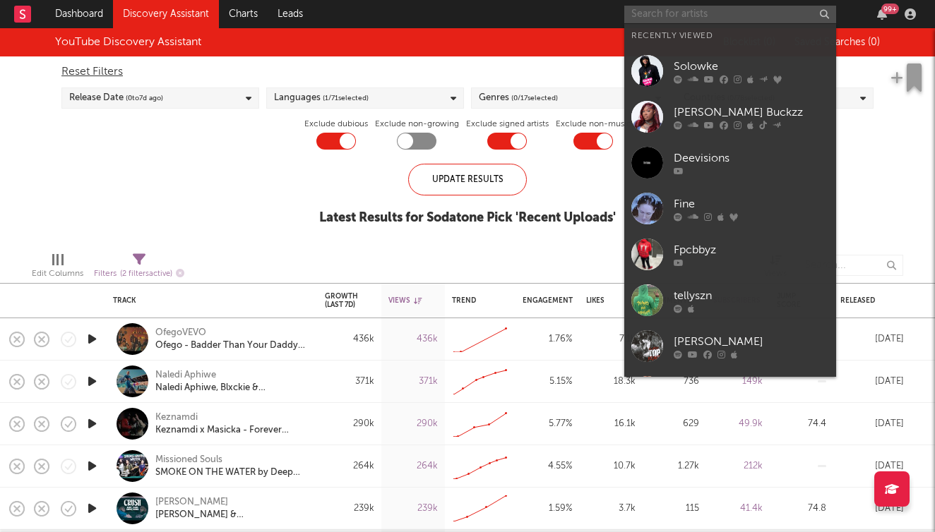
click at [750, 12] on input "text" at bounding box center [730, 15] width 212 height 18
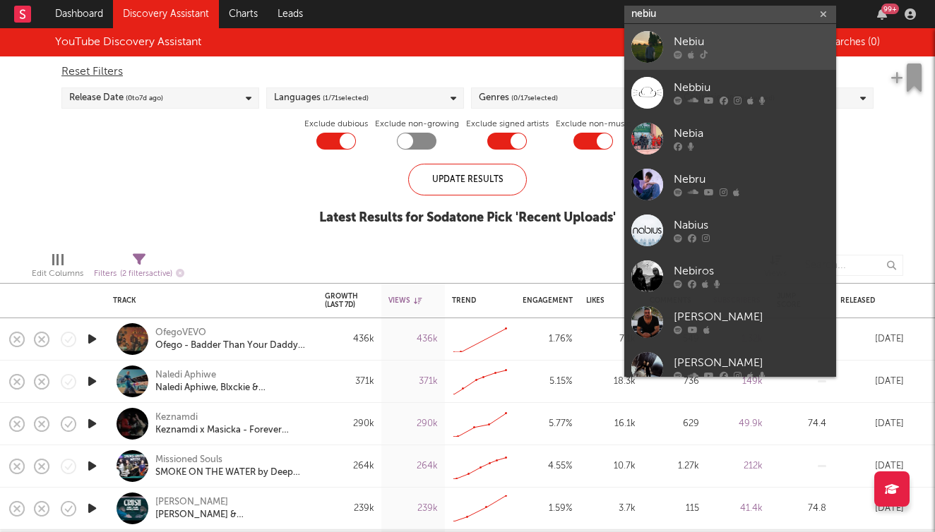
type input "nebiu"
click at [725, 38] on div "Nebiu" at bounding box center [750, 42] width 155 height 17
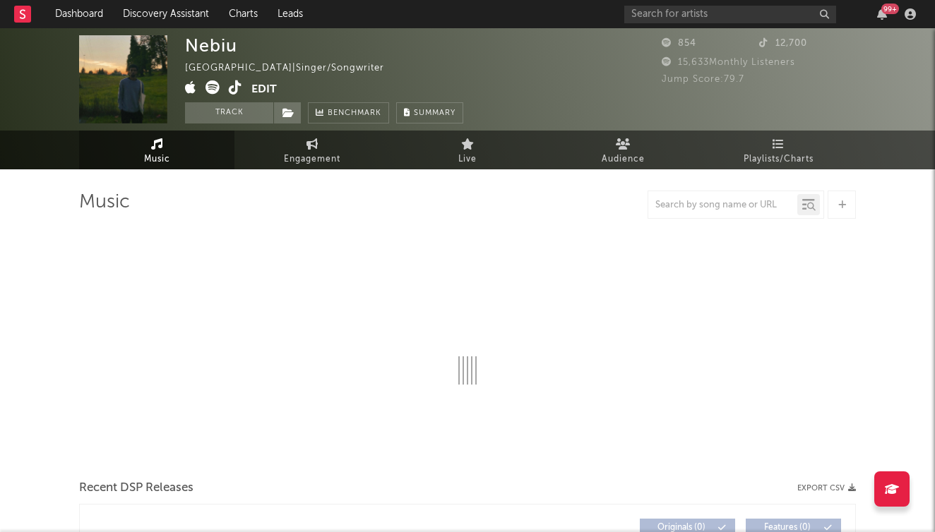
select select "1w"
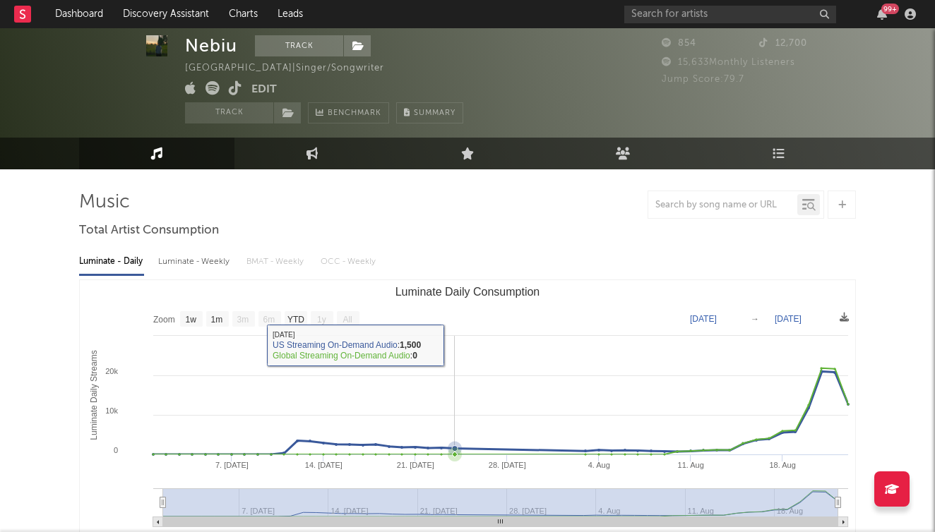
scroll to position [18, 0]
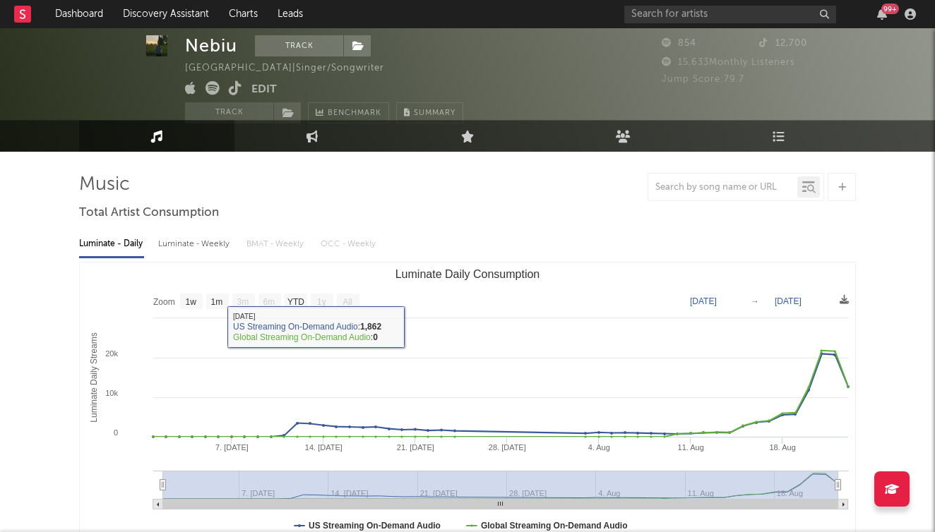
click at [187, 239] on div "Luminate - Weekly" at bounding box center [195, 244] width 74 height 24
select select "1w"
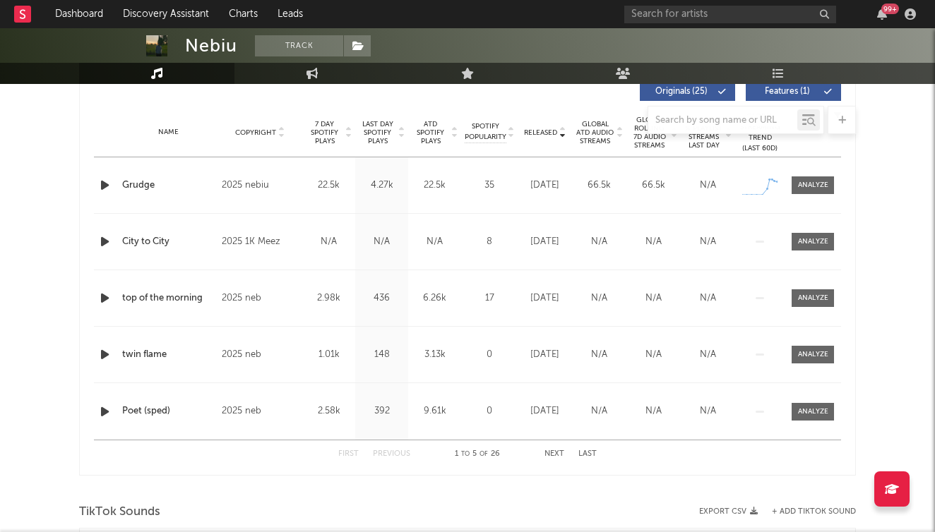
scroll to position [538, 0]
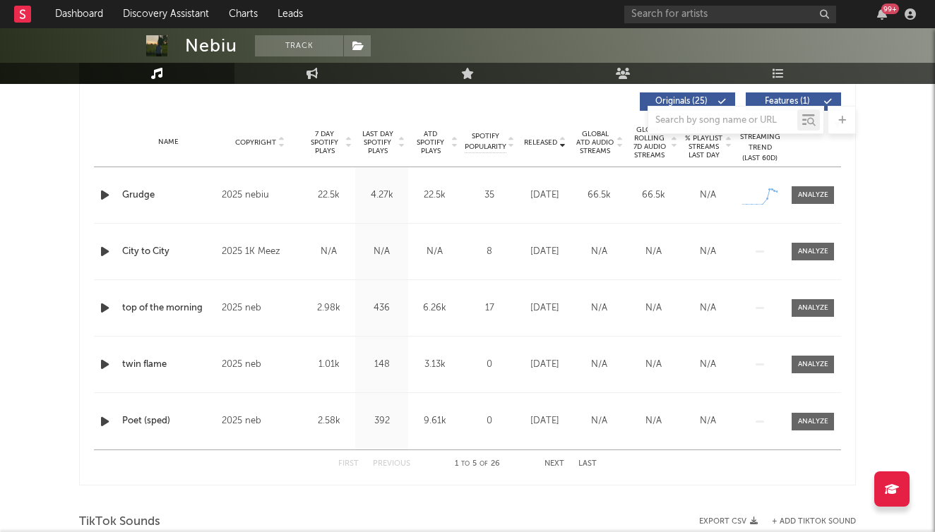
click at [620, 143] on icon at bounding box center [619, 146] width 7 height 6
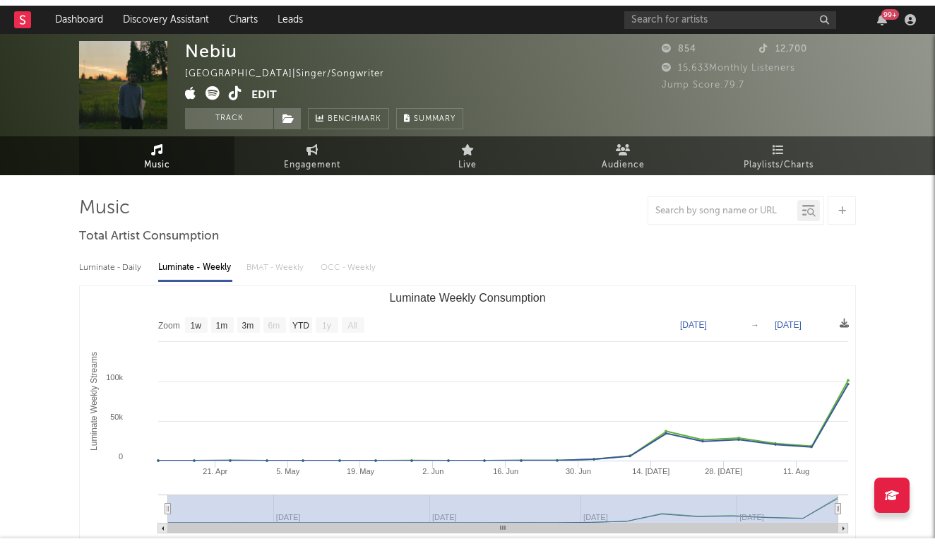
scroll to position [0, 0]
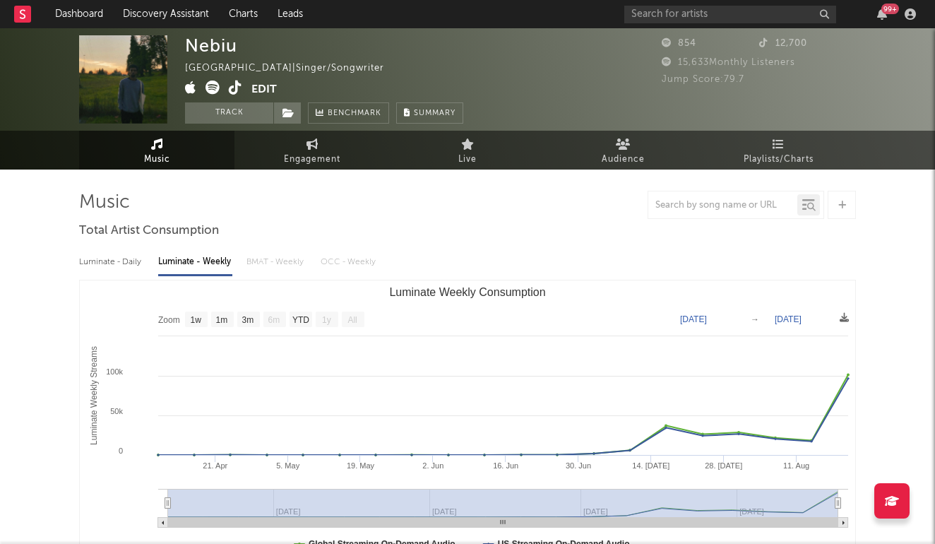
click at [532, 1] on nav "Dashboard Discovery Assistant Charts Leads 99 +" at bounding box center [467, 14] width 935 height 28
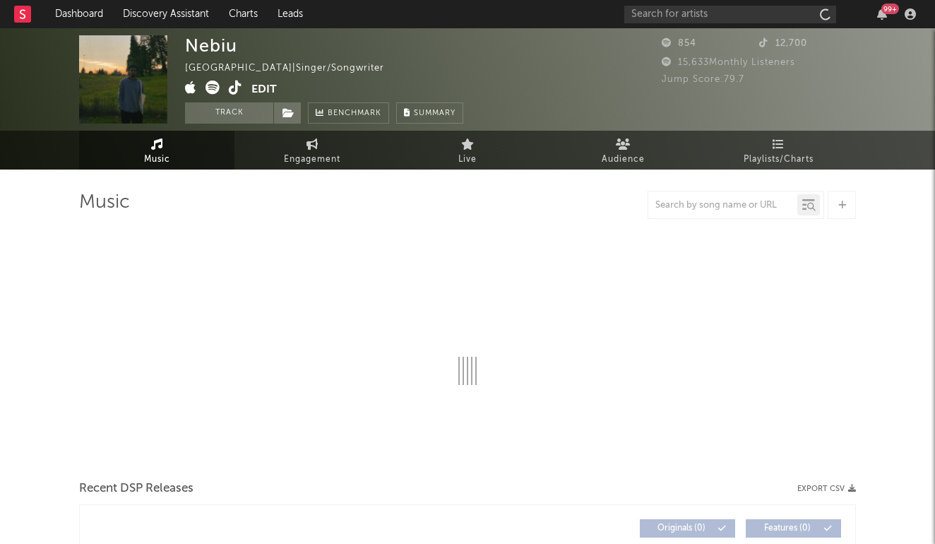
select select "1w"
